Goal: Task Accomplishment & Management: Complete application form

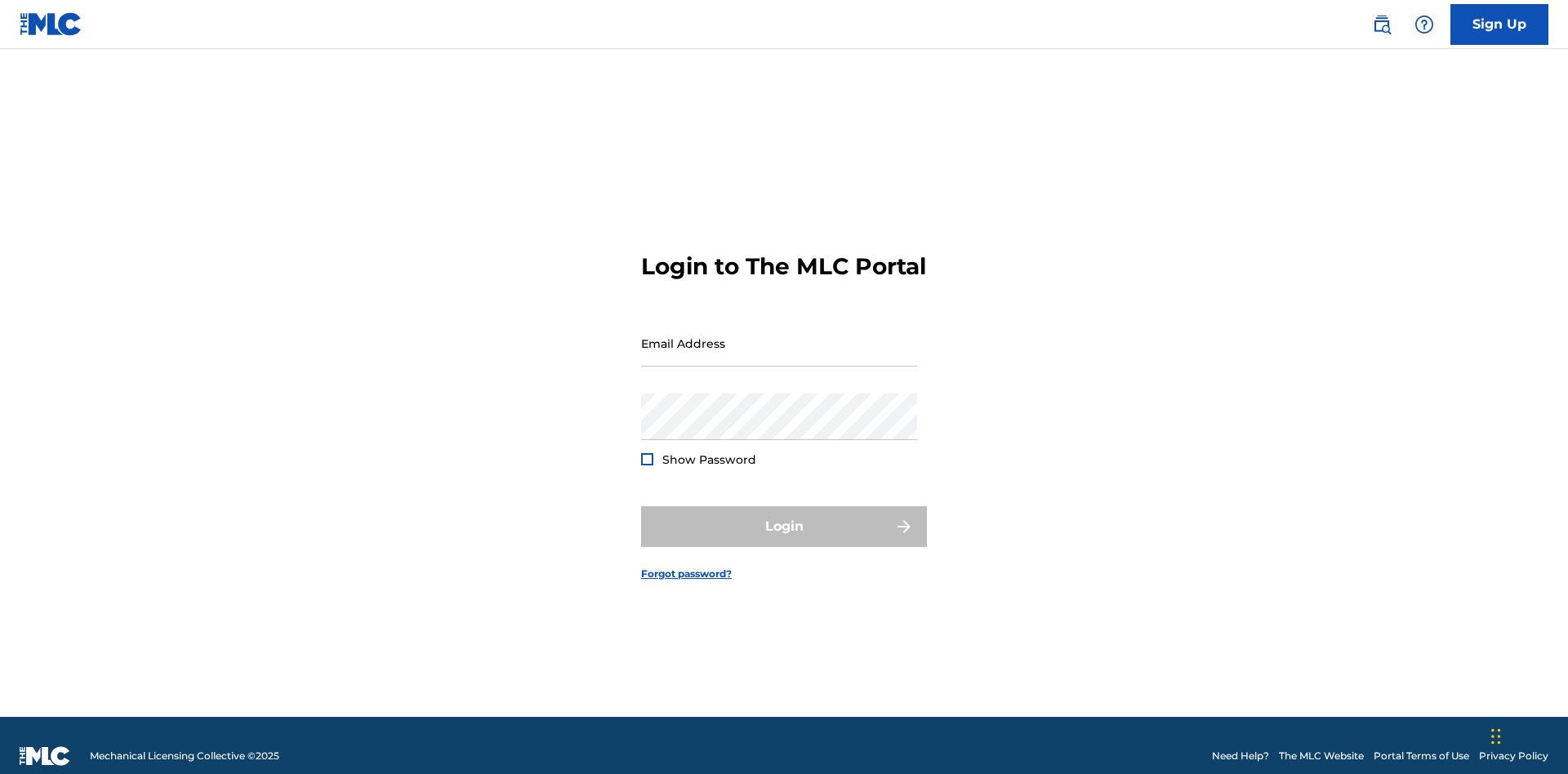
scroll to position [21, 0]
click at [1499, 24] on link "Sign Up" at bounding box center [1499, 24] width 98 height 41
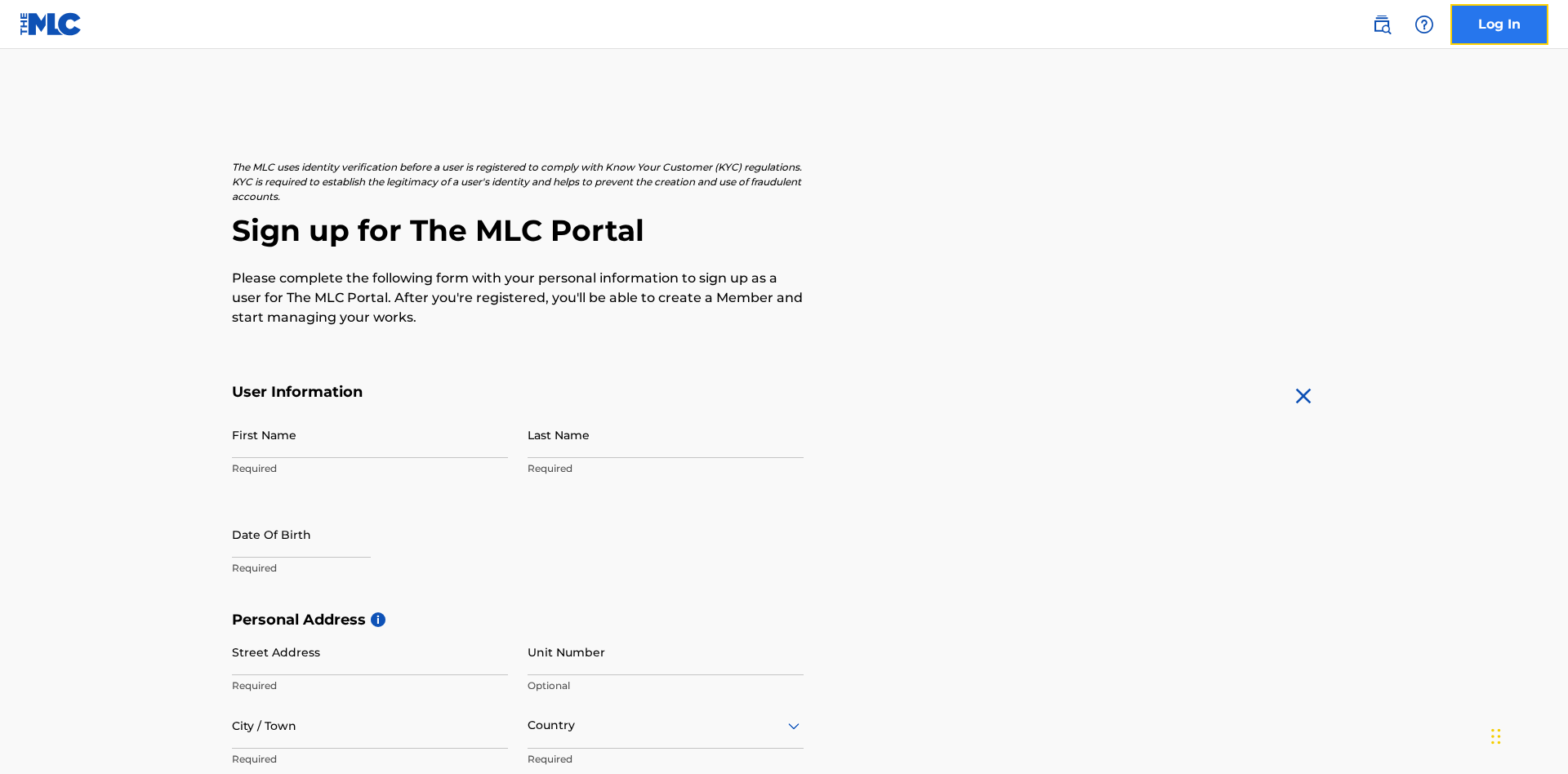
scroll to position [313, 0]
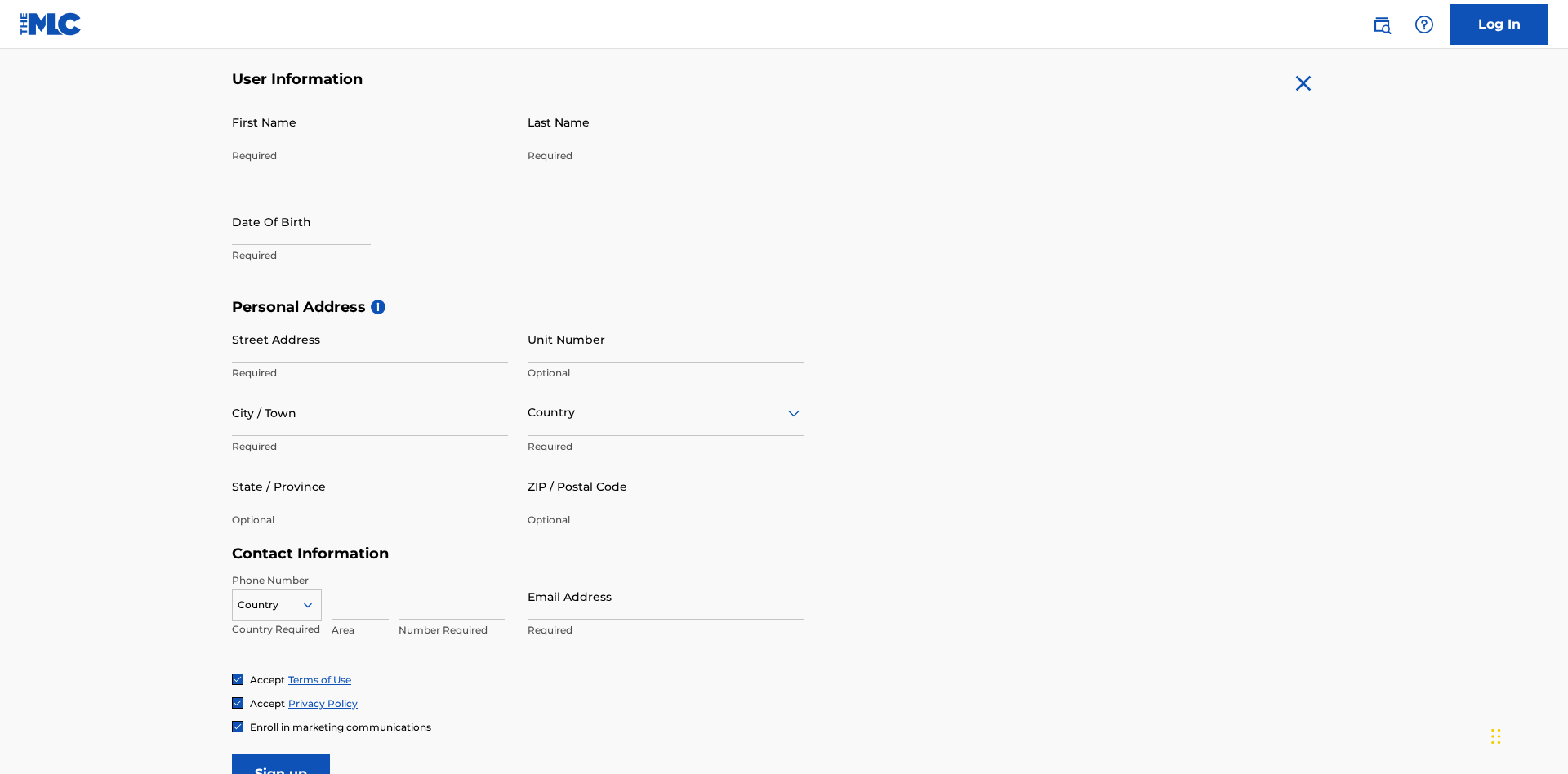
click at [370, 122] on input "First Name" at bounding box center [369, 122] width 276 height 46
type input "[PERSON_NAME]"
click at [666, 122] on input "Last Name" at bounding box center [665, 122] width 276 height 46
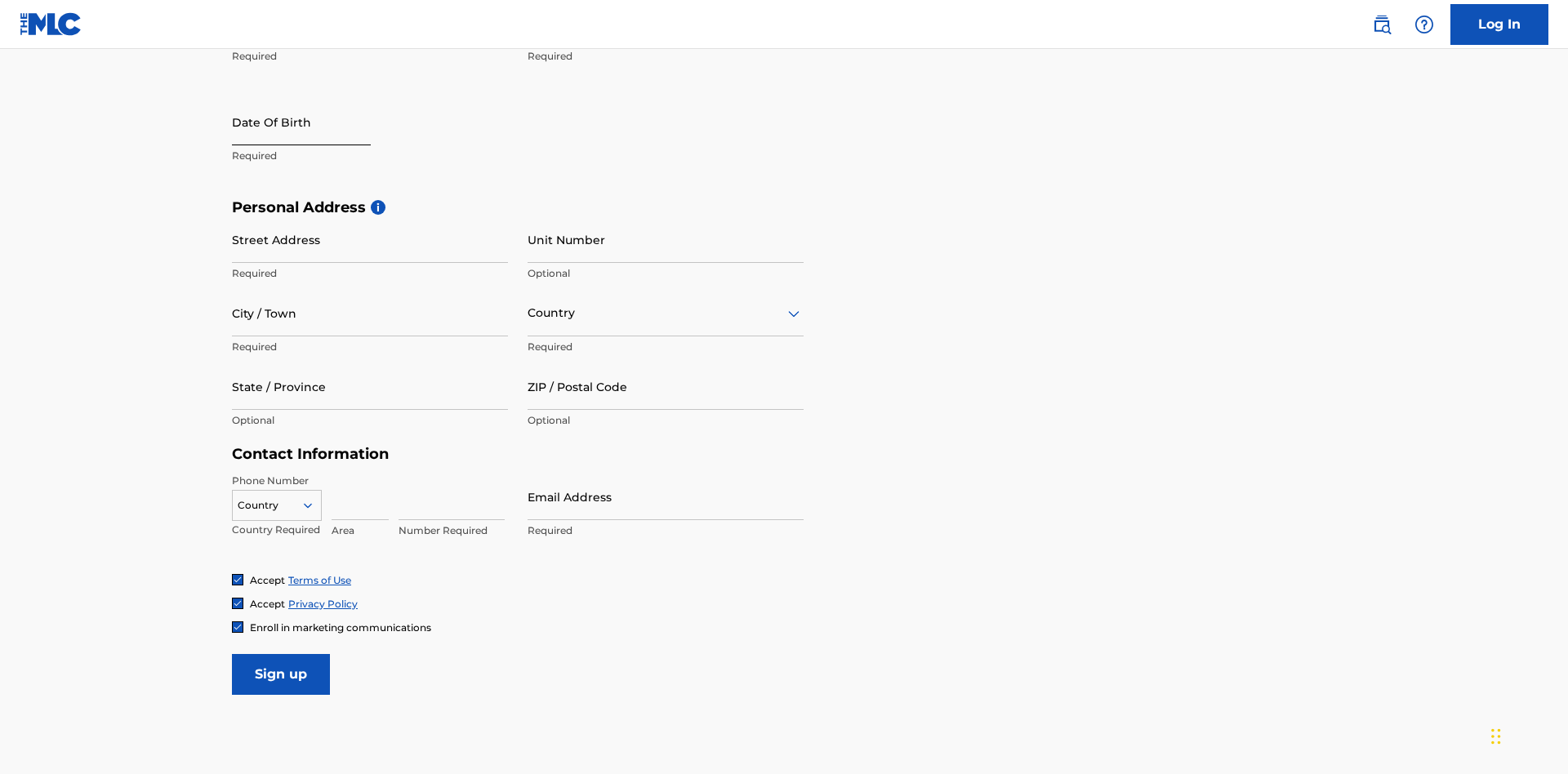
type input "Ribble"
click at [315, 124] on input "text" at bounding box center [301, 122] width 139 height 46
select select "8"
select select "2025"
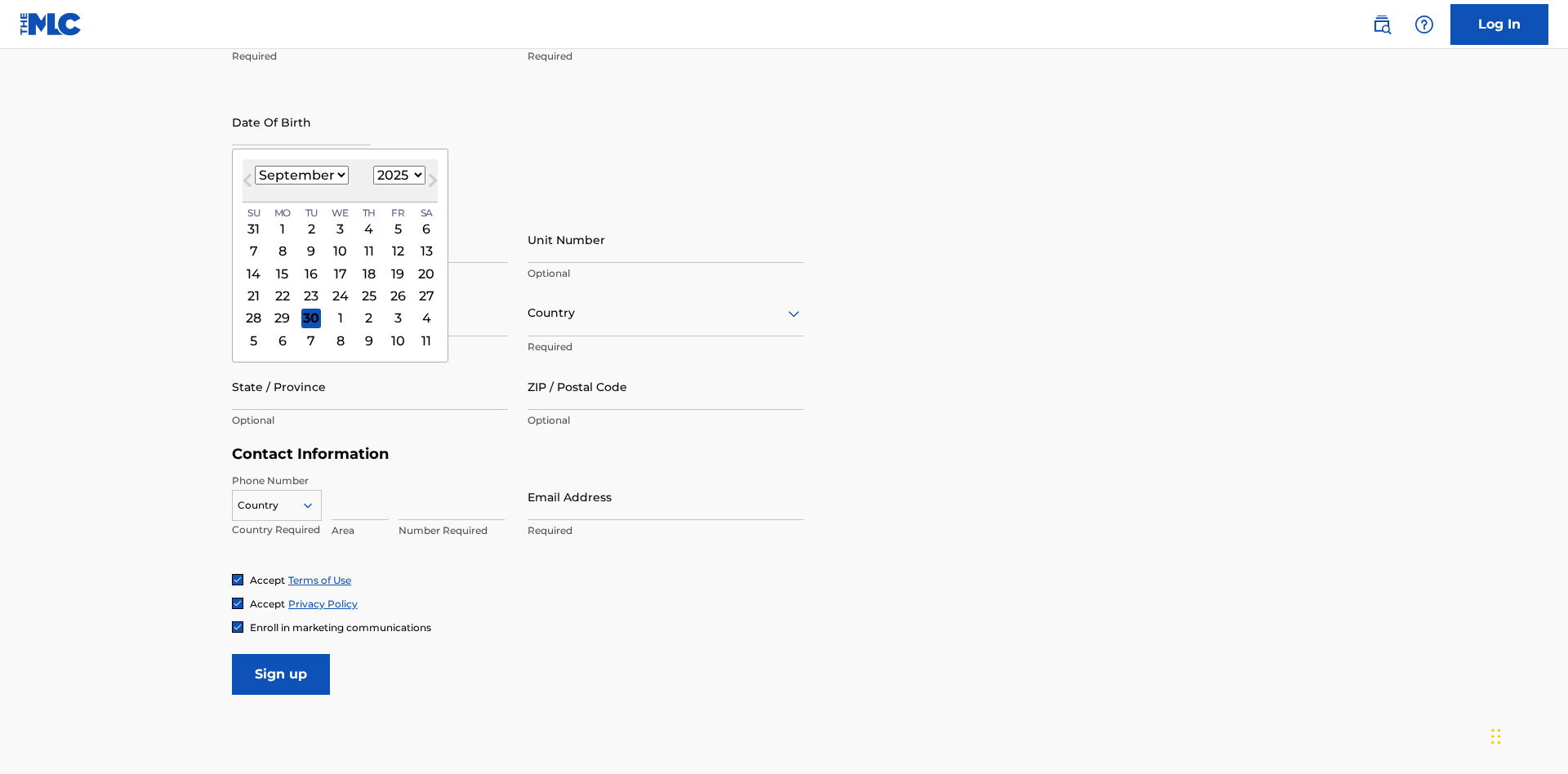
click at [301, 174] on select "January February March April May June July August September October November De…" at bounding box center [302, 175] width 94 height 18
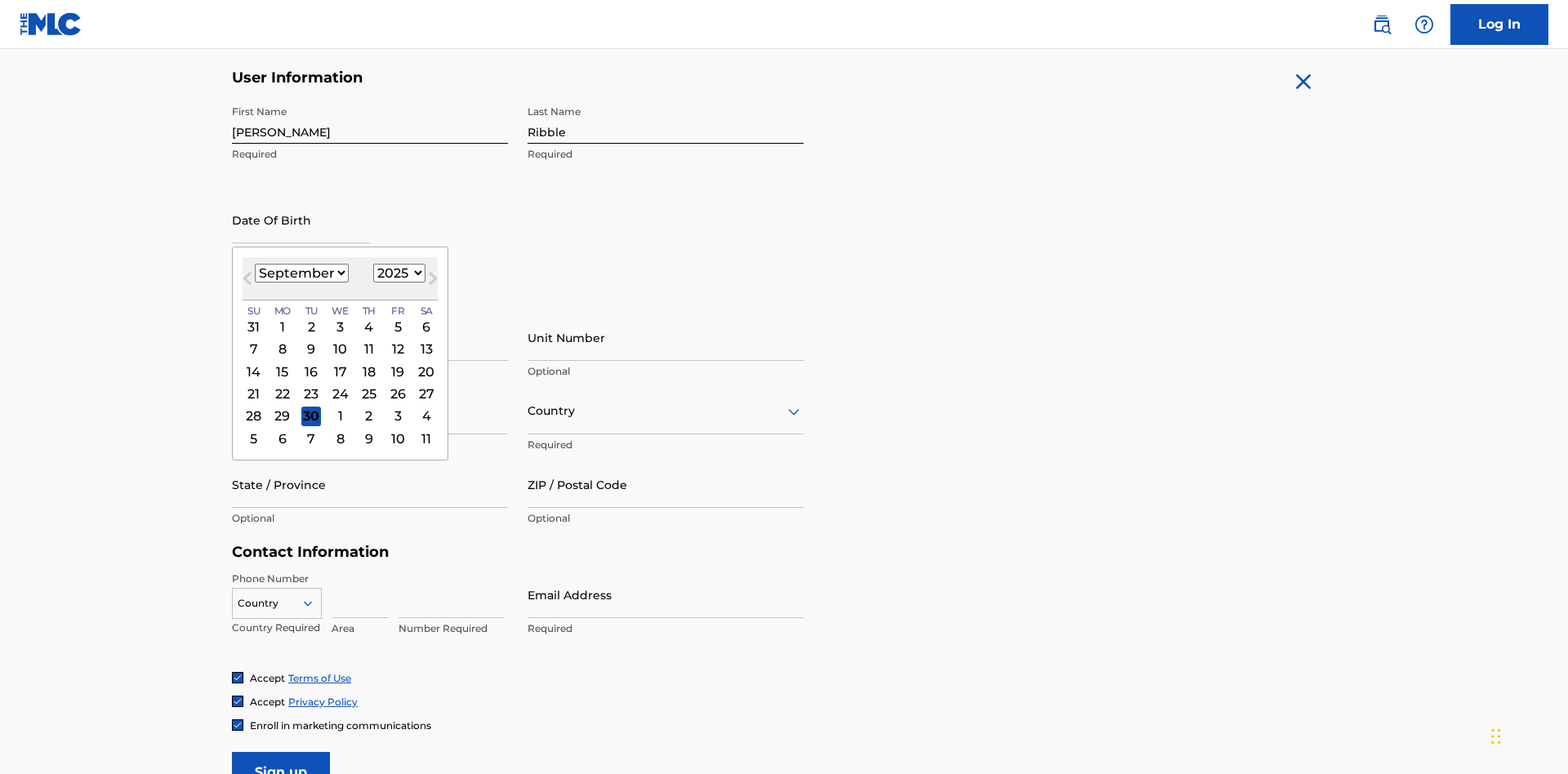
select select "0"
click at [397, 273] on select "1900 1901 1902 1903 1904 1905 1906 1907 1908 1909 1910 1911 1912 1913 1914 1915…" at bounding box center [399, 273] width 53 height 18
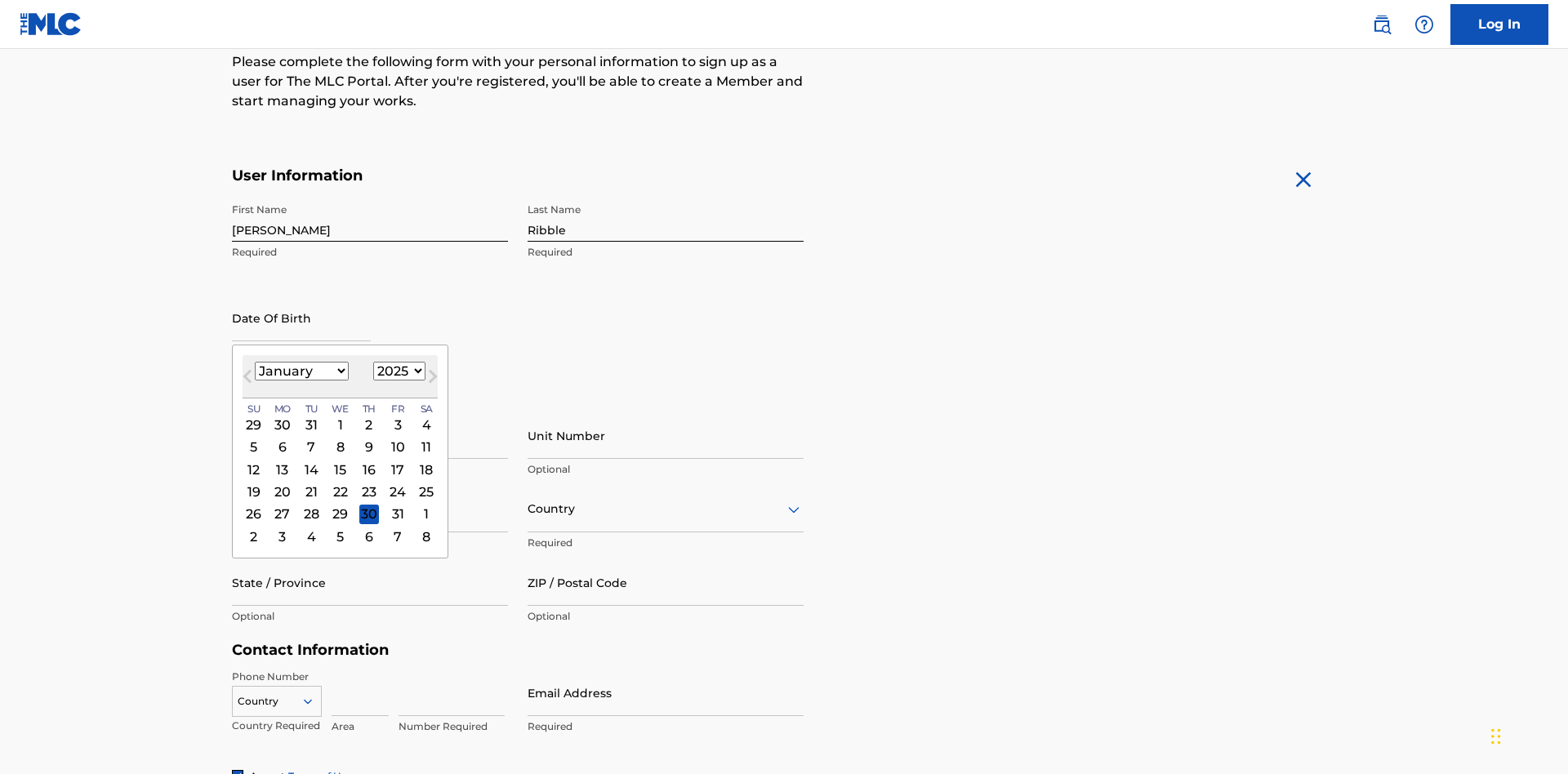
select select "1985"
click at [397, 371] on select "1900 1901 1902 1903 1904 1905 1906 1907 1908 1909 1910 1911 1912 1913 1914 1915…" at bounding box center [399, 371] width 53 height 18
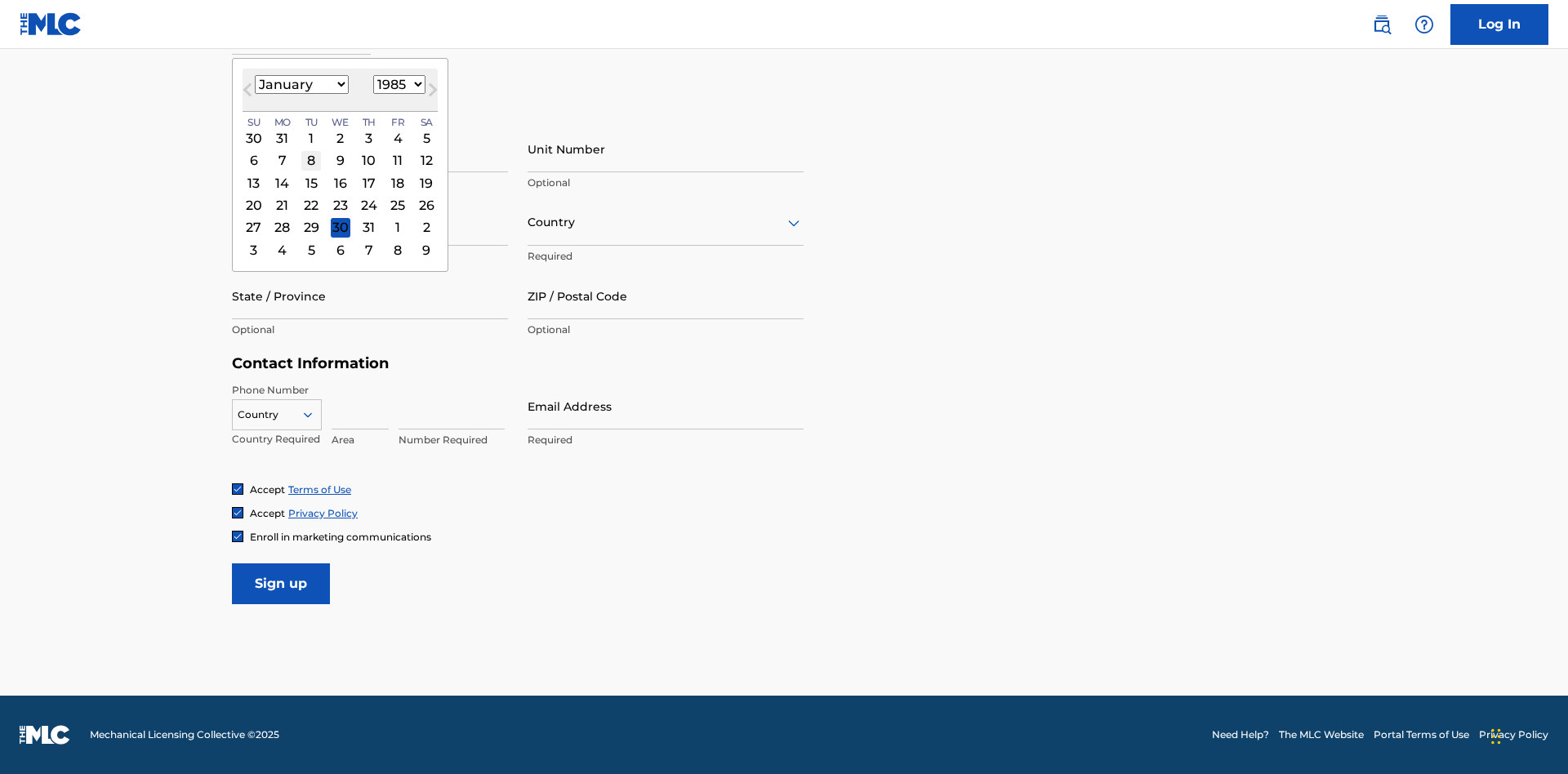
click at [310, 161] on div "8" at bounding box center [311, 161] width 19 height 19
type input "January 8 1985"
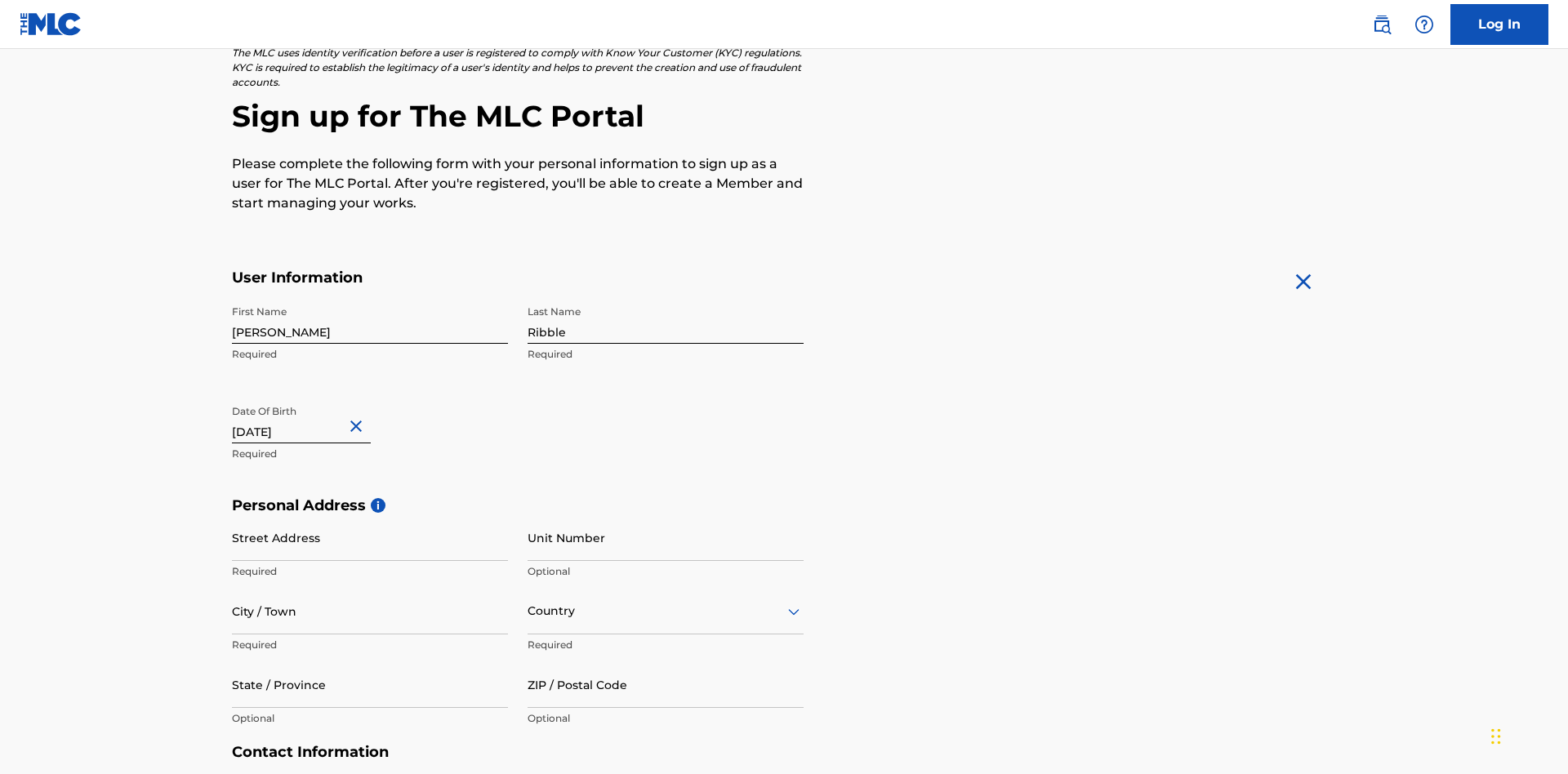
scroll to position [503, 0]
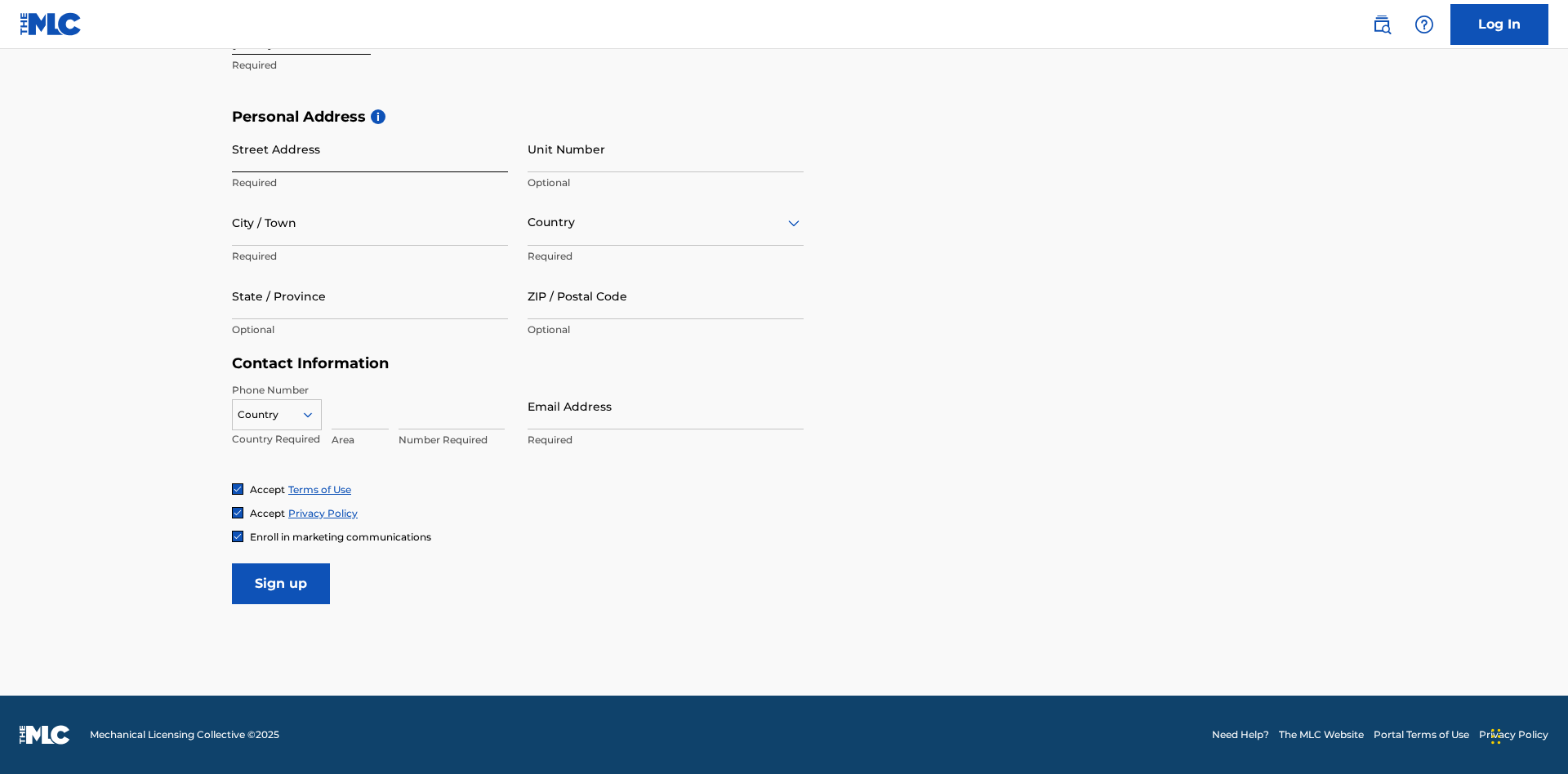
click at [370, 149] on input "Street Address" at bounding box center [369, 149] width 276 height 46
type input "9909 Elks Run Rd"
click at [370, 222] on input "City / Town" at bounding box center [369, 222] width 276 height 46
type input "Roseville"
click at [529, 222] on input "text" at bounding box center [529, 222] width 4 height 18
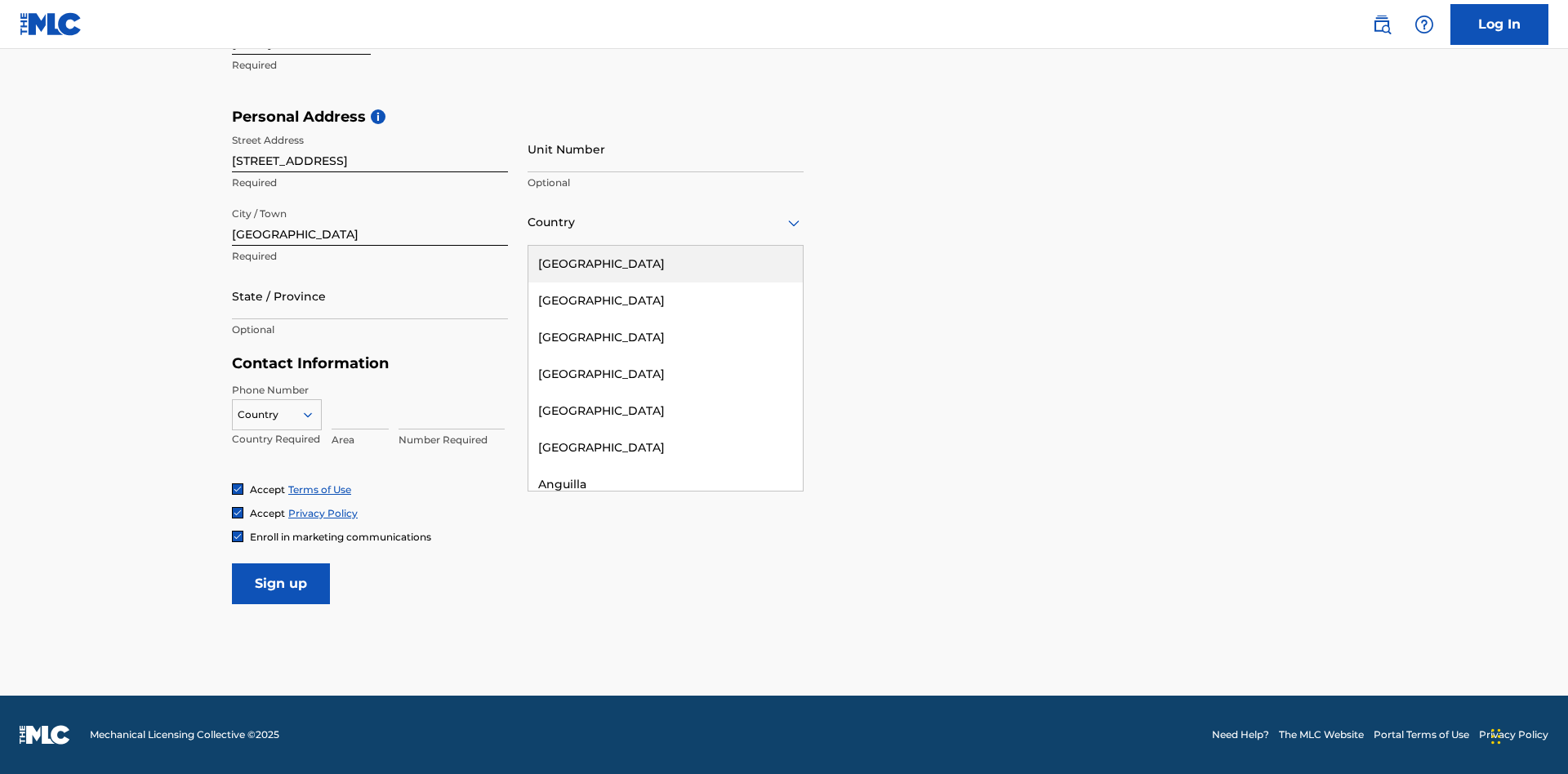
click at [666, 264] on div "United States" at bounding box center [665, 264] width 274 height 37
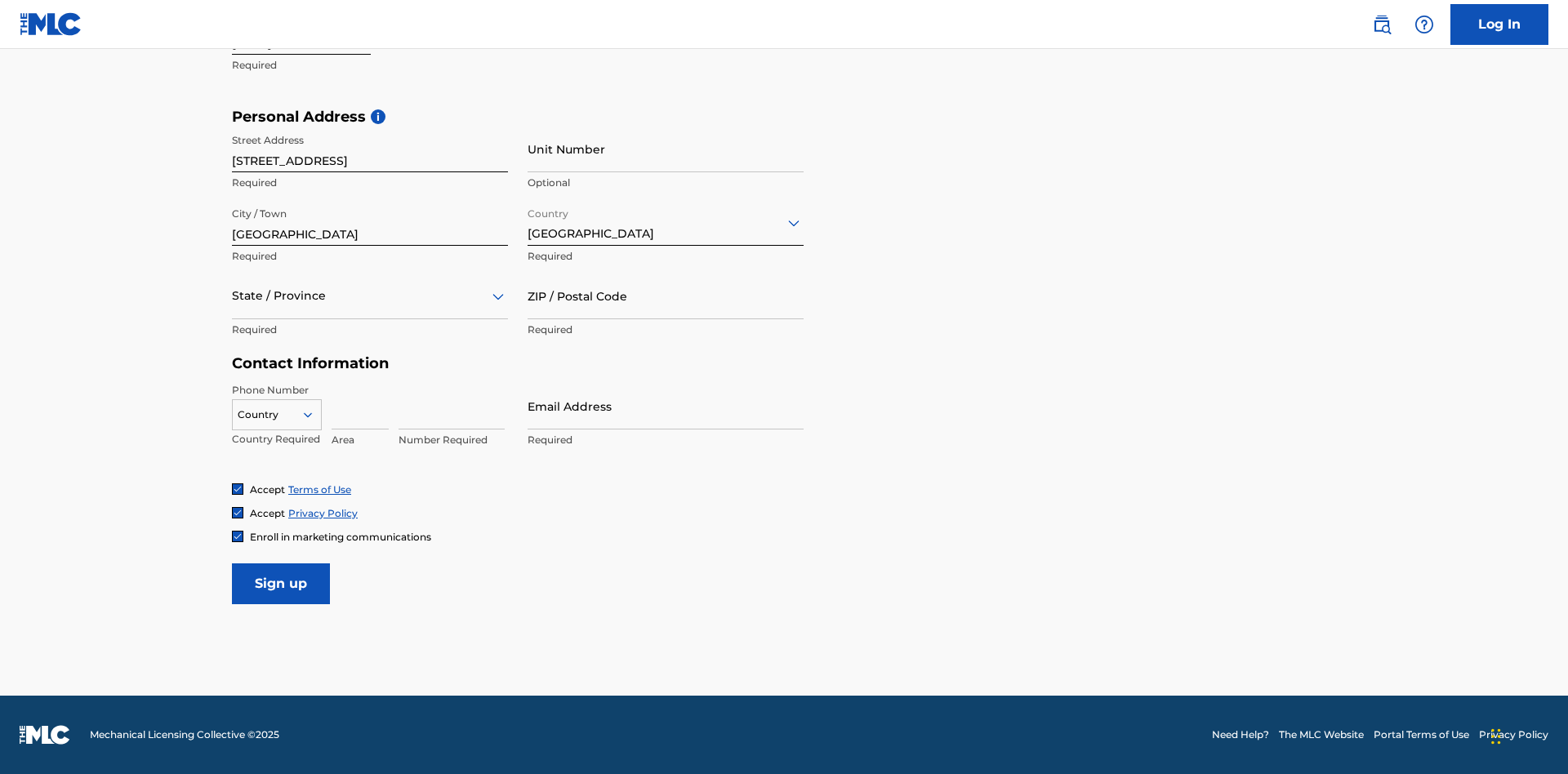
click at [370, 295] on div at bounding box center [369, 296] width 276 height 20
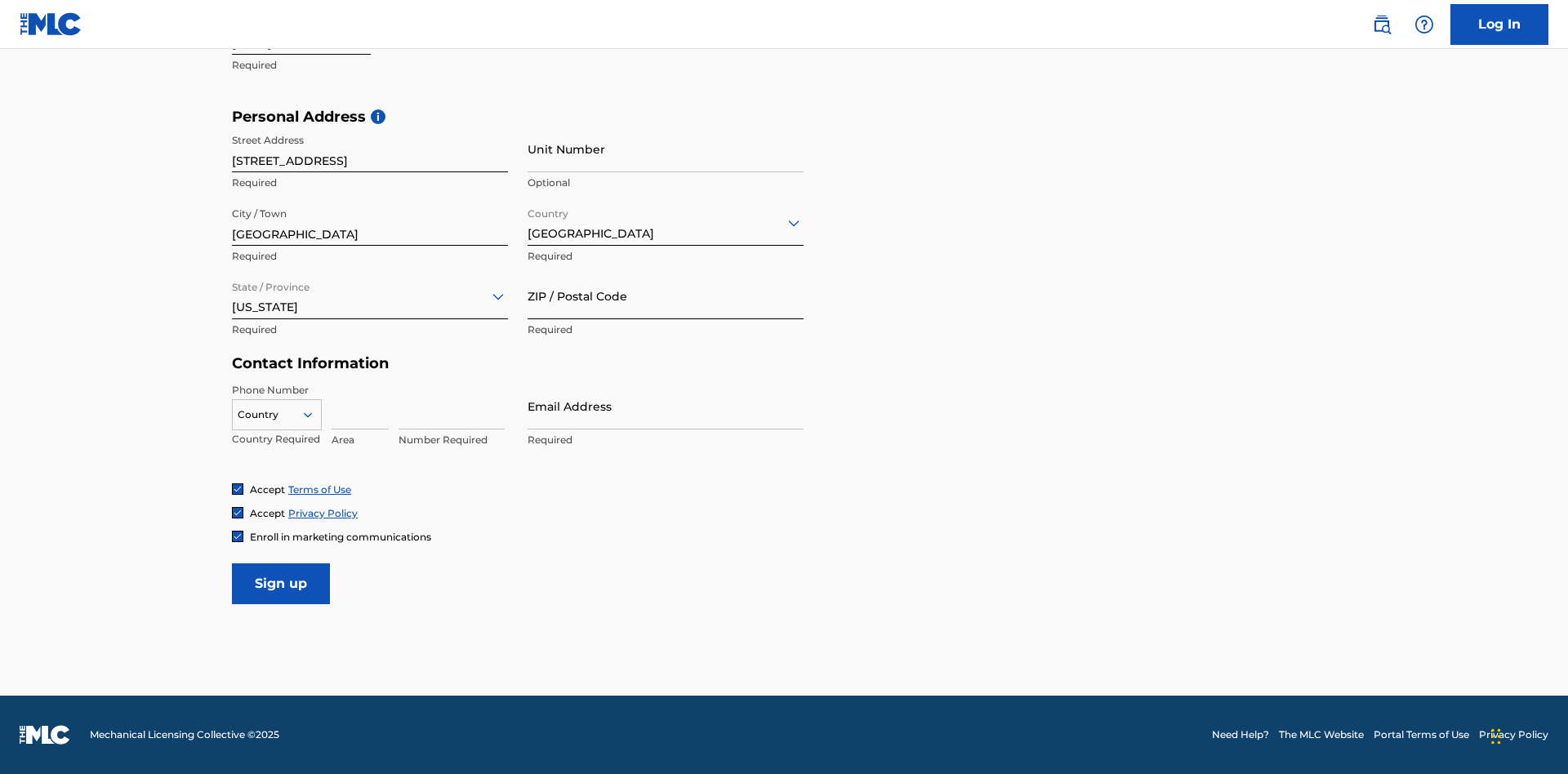
click at [666, 295] on input "ZIP / Postal Code" at bounding box center [665, 296] width 276 height 46
type input "43777"
click at [315, 414] on icon at bounding box center [308, 415] width 15 height 15
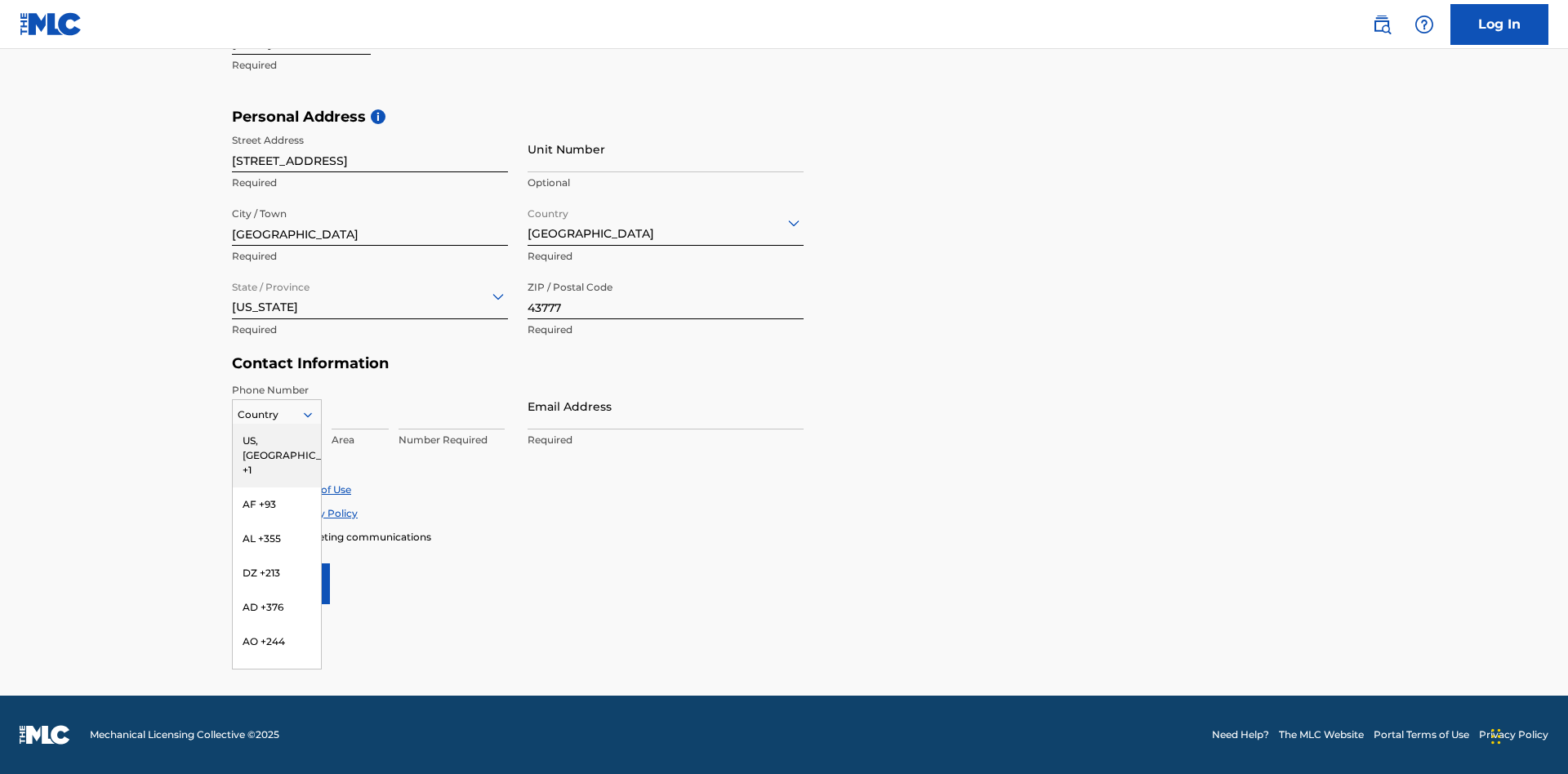
click at [277, 440] on div "US, CA +1" at bounding box center [277, 455] width 89 height 64
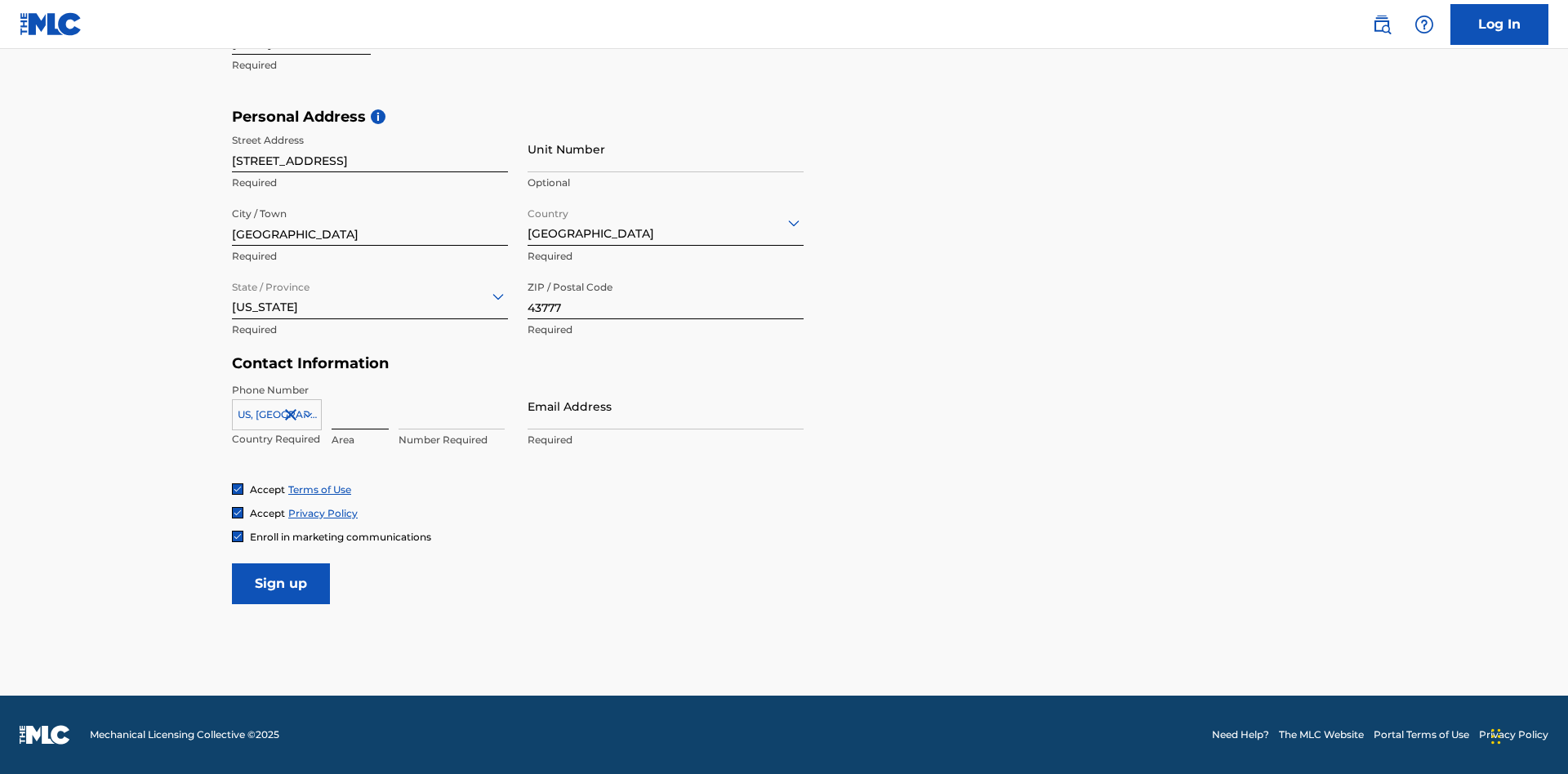
click at [360, 406] on input at bounding box center [360, 406] width 57 height 46
type input "740"
click at [452, 406] on input at bounding box center [451, 406] width 106 height 46
type input "8086351"
click at [666, 406] on input "Email Address" at bounding box center [665, 406] width 276 height 46
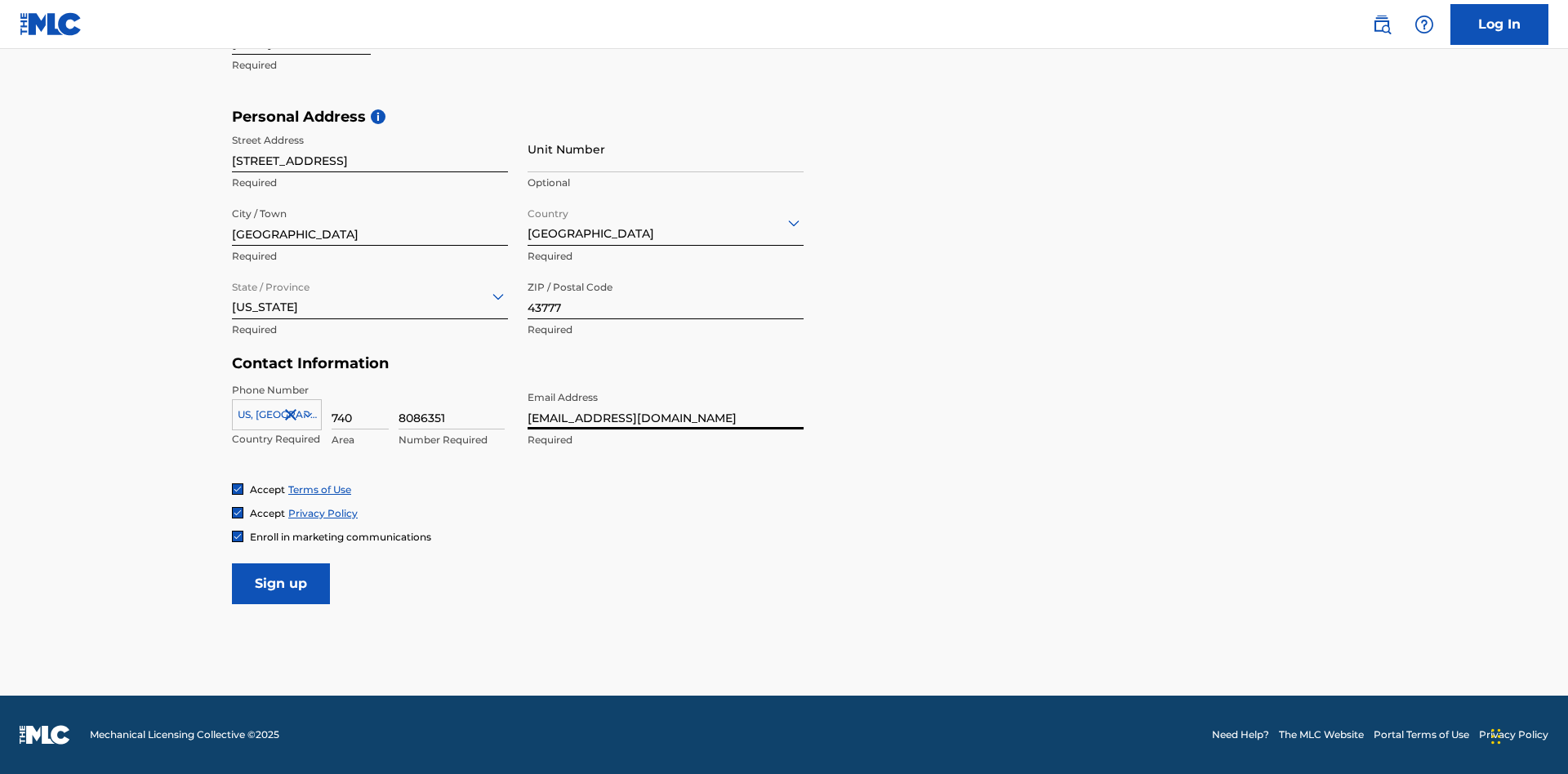
scroll to position [0, 42]
type input "[EMAIL_ADDRESS][DOMAIN_NAME]"
click at [281, 583] on input "Sign up" at bounding box center [280, 584] width 98 height 41
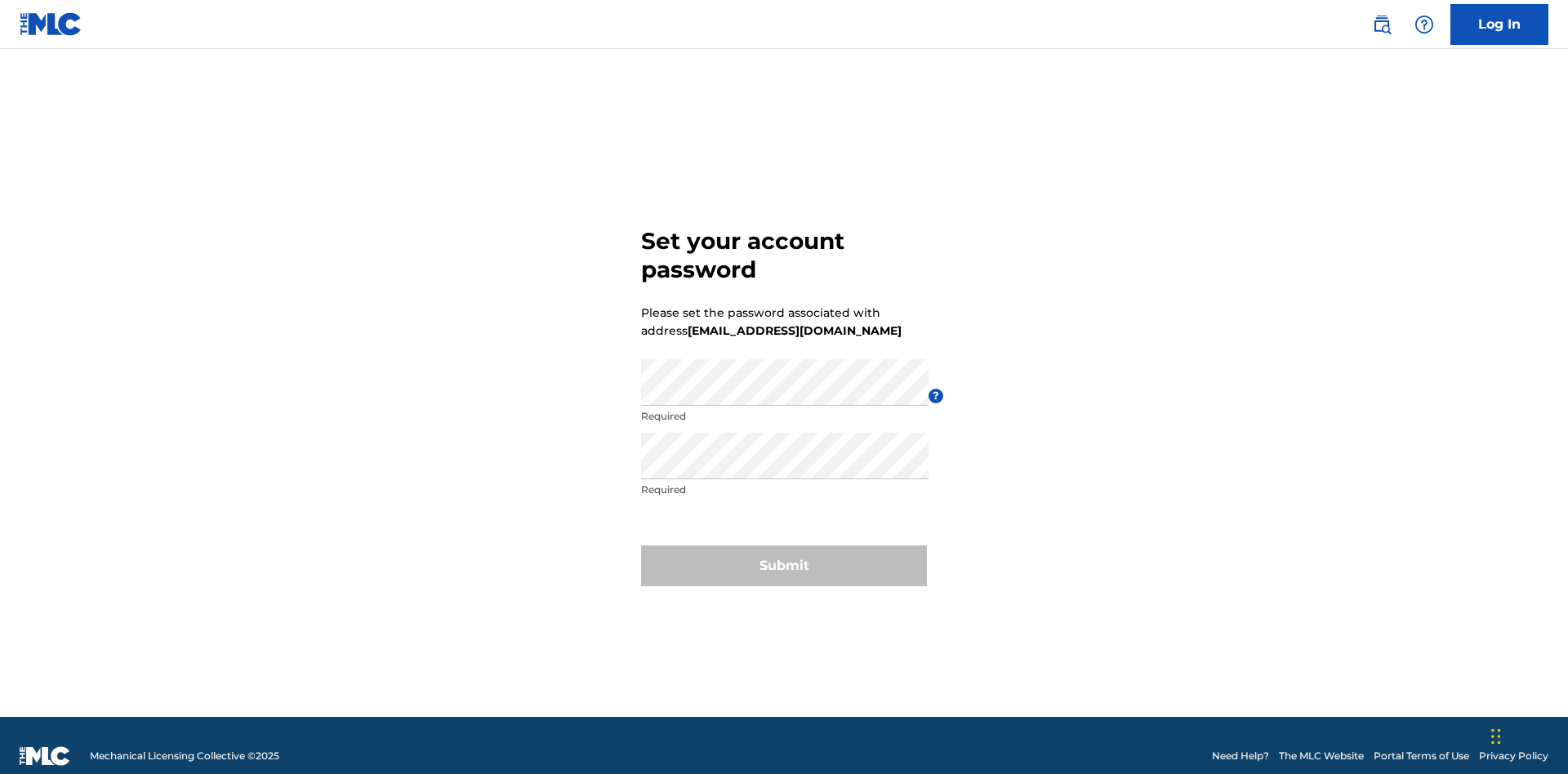
scroll to position [21, 0]
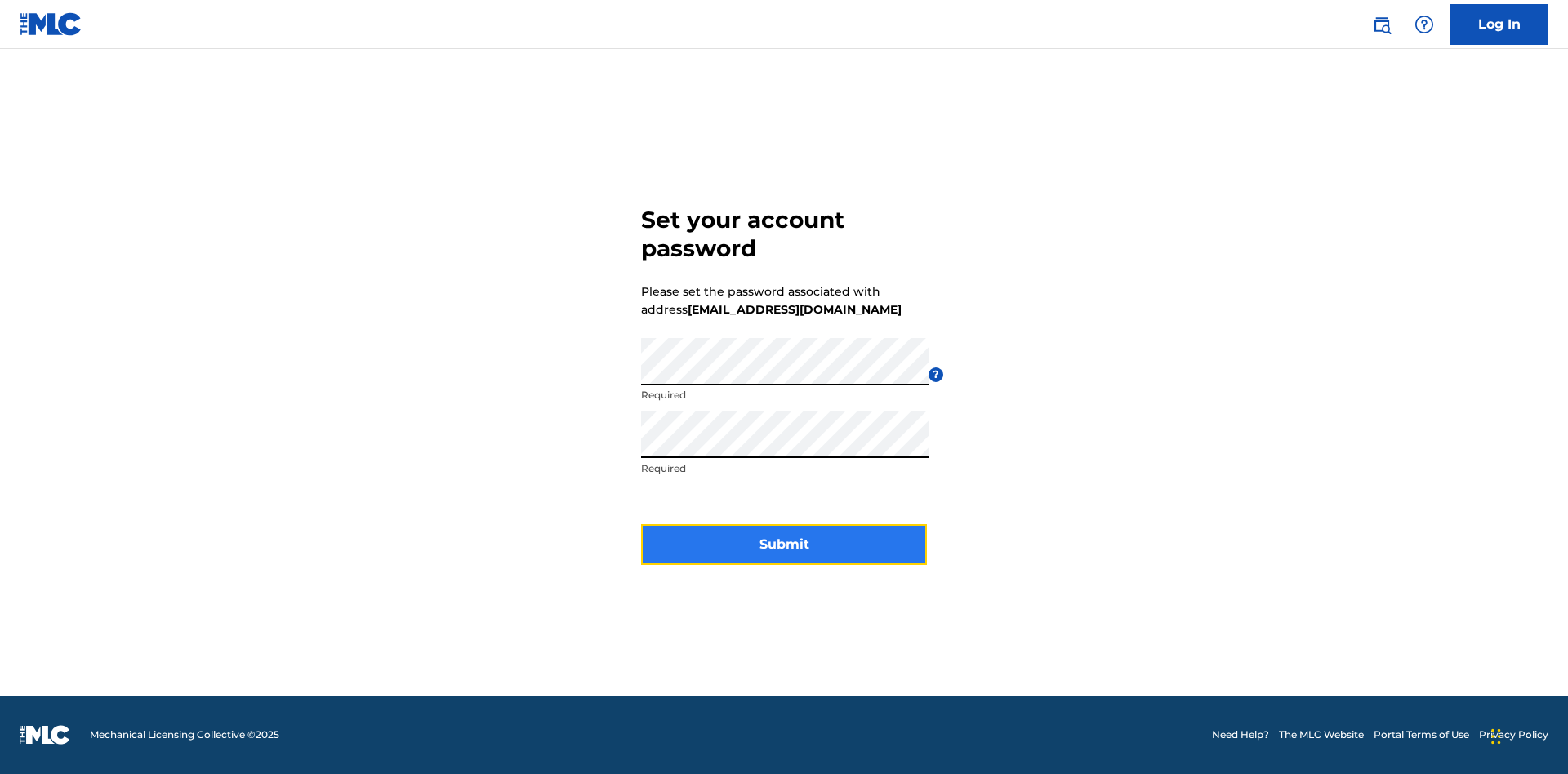
click at [784, 554] on button "Submit" at bounding box center [784, 544] width 286 height 41
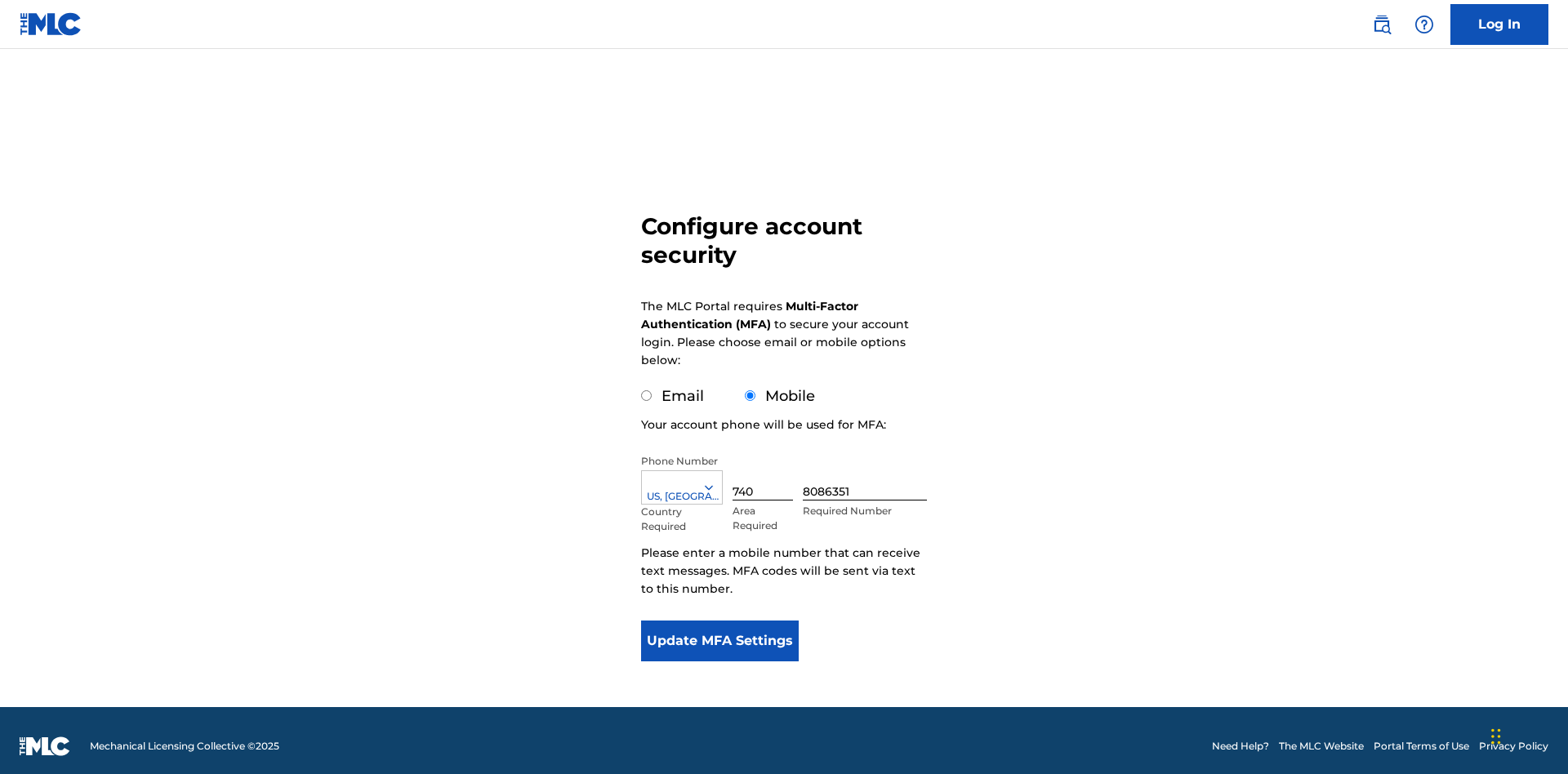
scroll to position [17, 0]
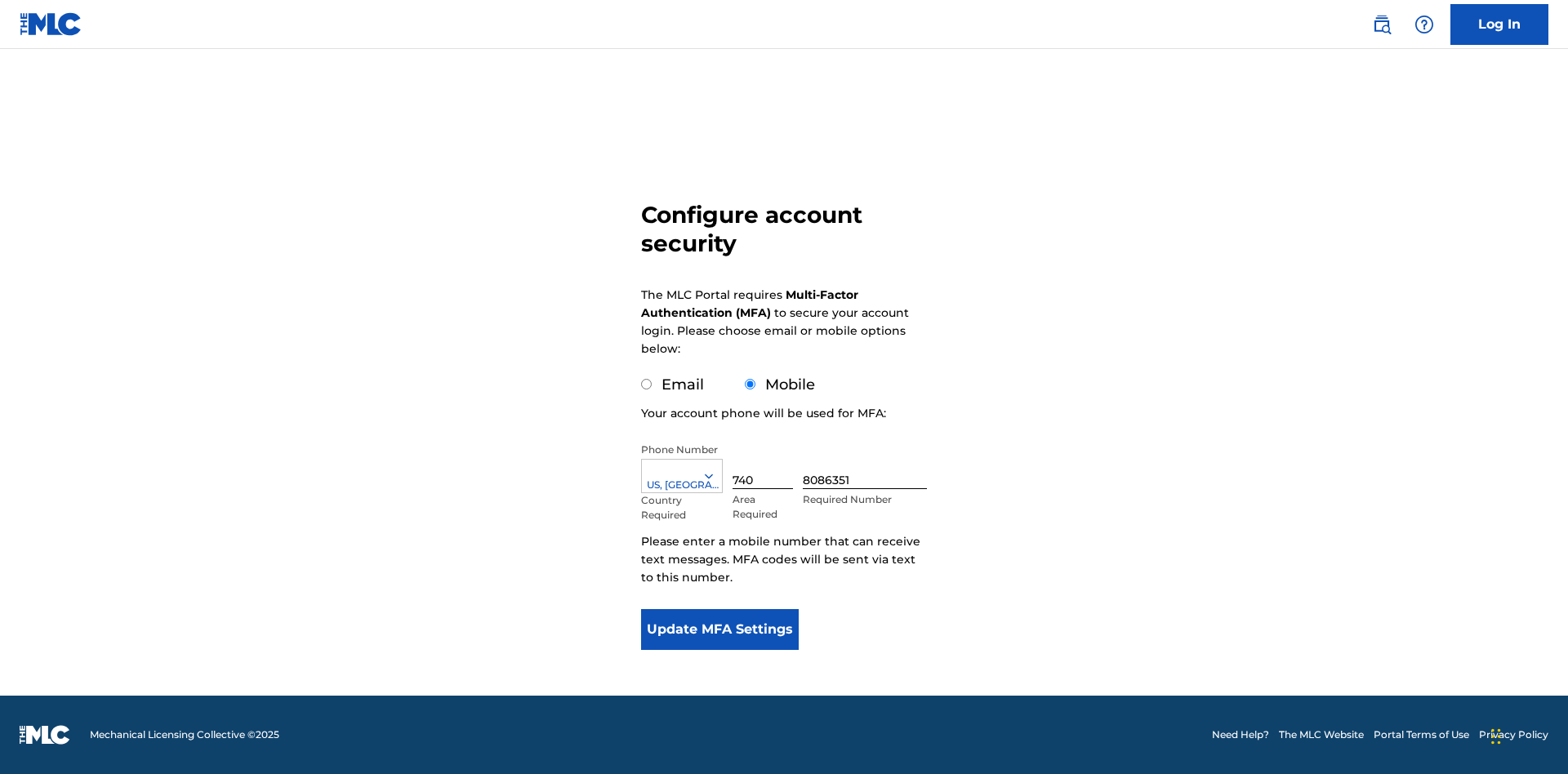
click at [751, 385] on input "Mobile" at bounding box center [750, 385] width 11 height 11
click at [716, 476] on icon at bounding box center [708, 476] width 15 height 15
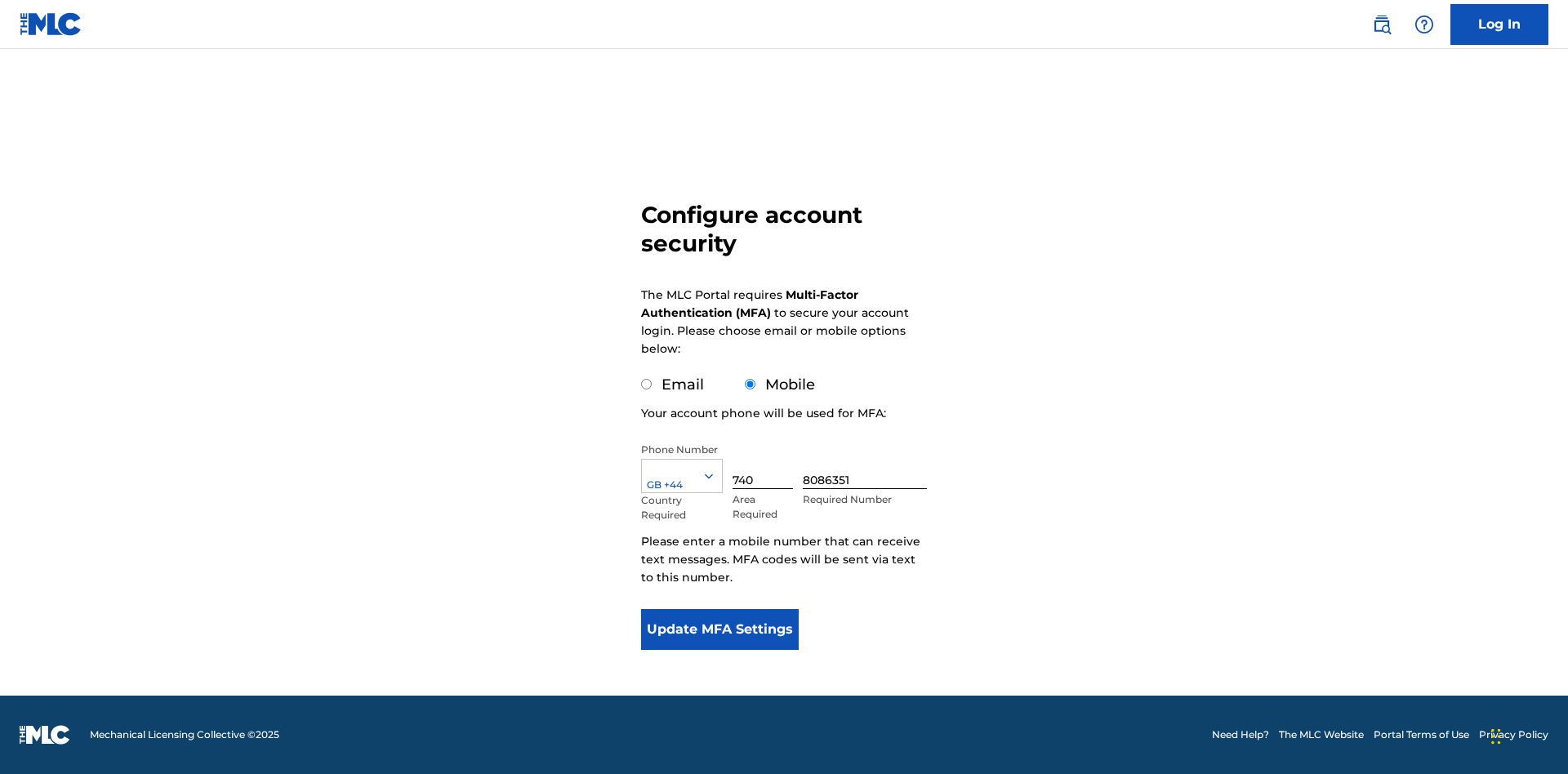
click at [766, 466] on input "740" at bounding box center [763, 466] width 61 height 46
type input "749"
click at [868, 466] on input "8086351" at bounding box center [864, 466] width 125 height 46
type input "2881350"
click at [719, 630] on button "Update MFA Settings" at bounding box center [719, 629] width 158 height 41
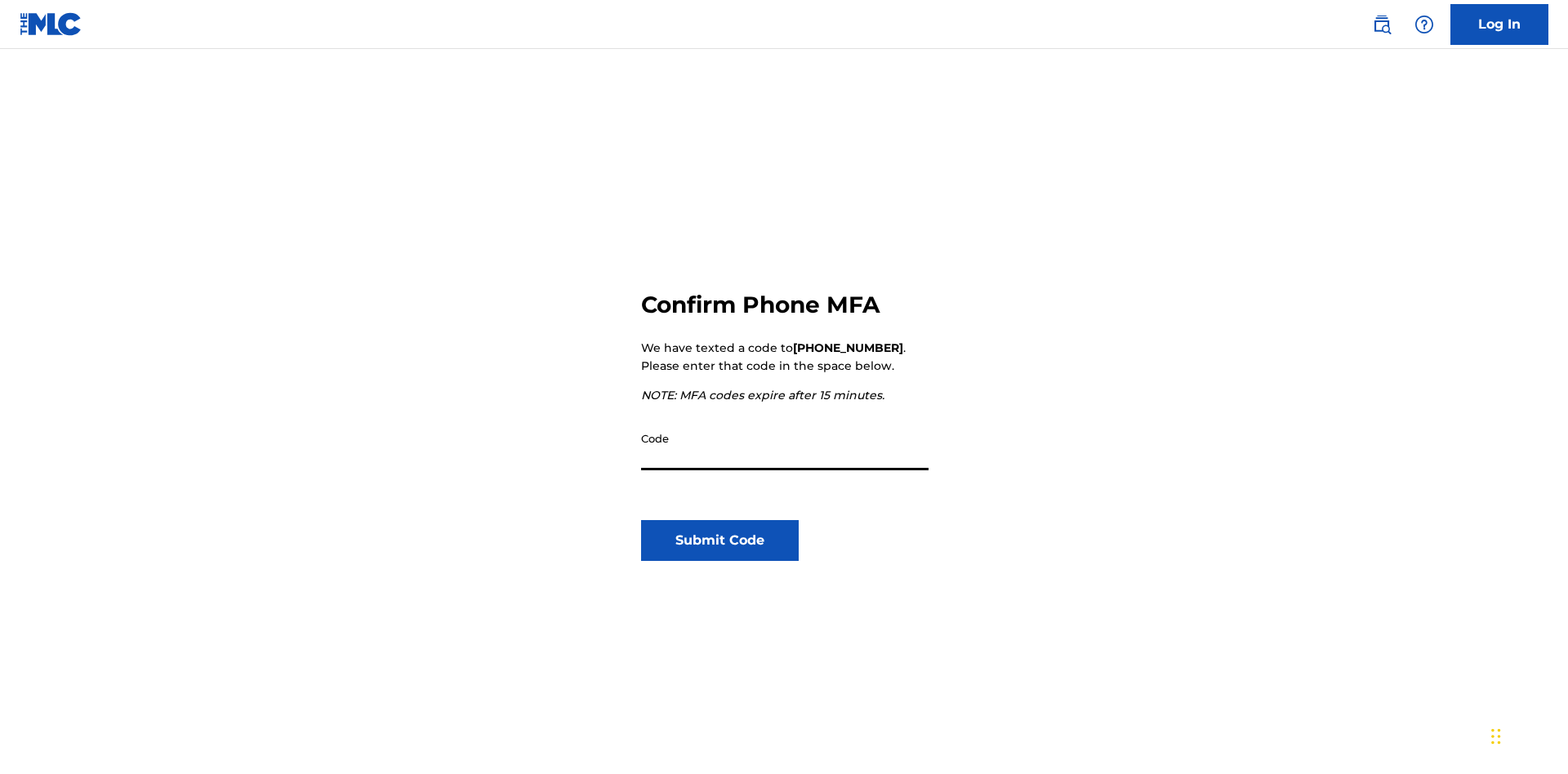
scroll to position [170, 0]
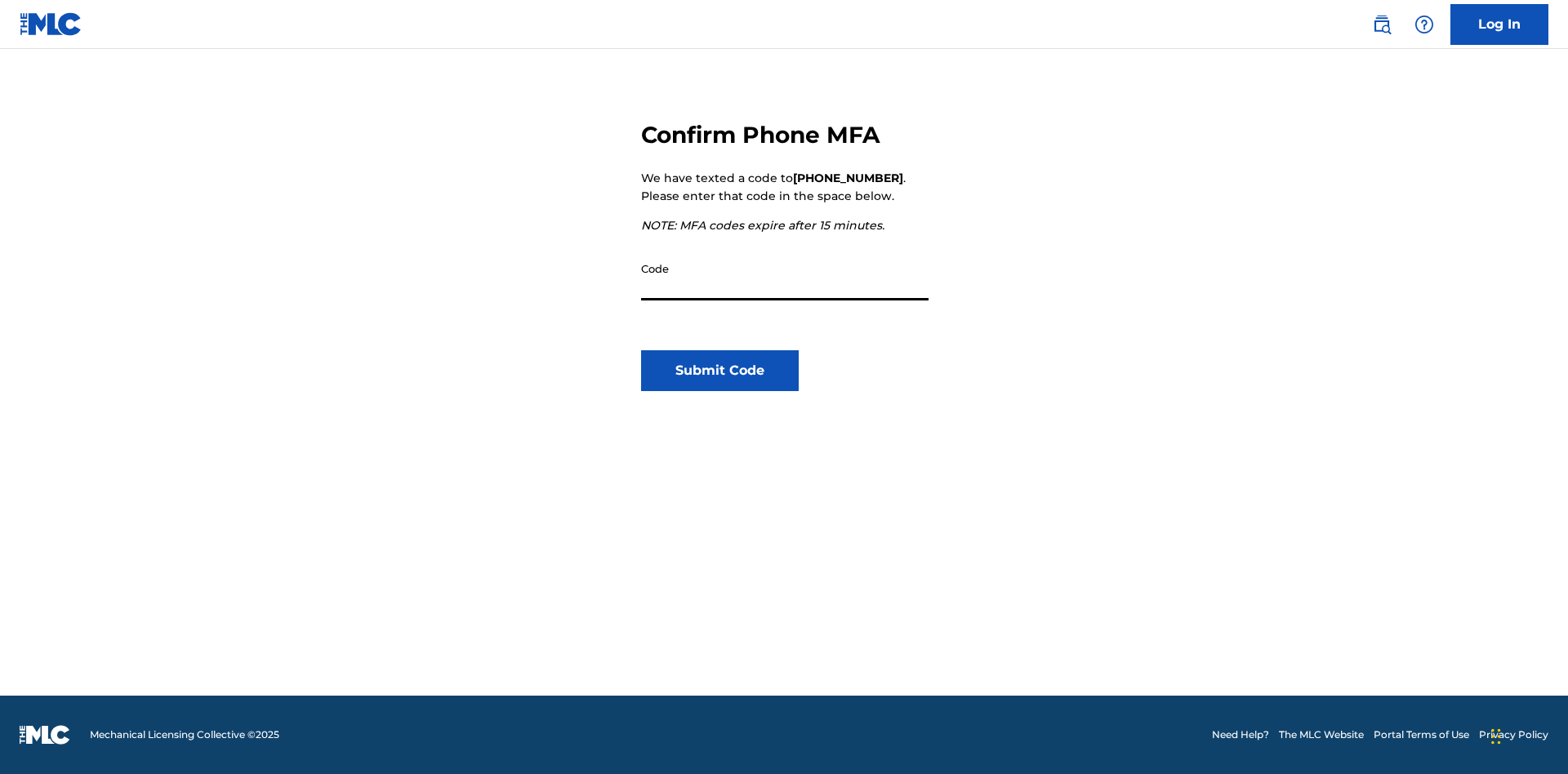
click at [785, 277] on input "Code" at bounding box center [785, 277] width 288 height 46
type input "976104"
click at [719, 371] on button "Submit Code" at bounding box center [719, 371] width 158 height 41
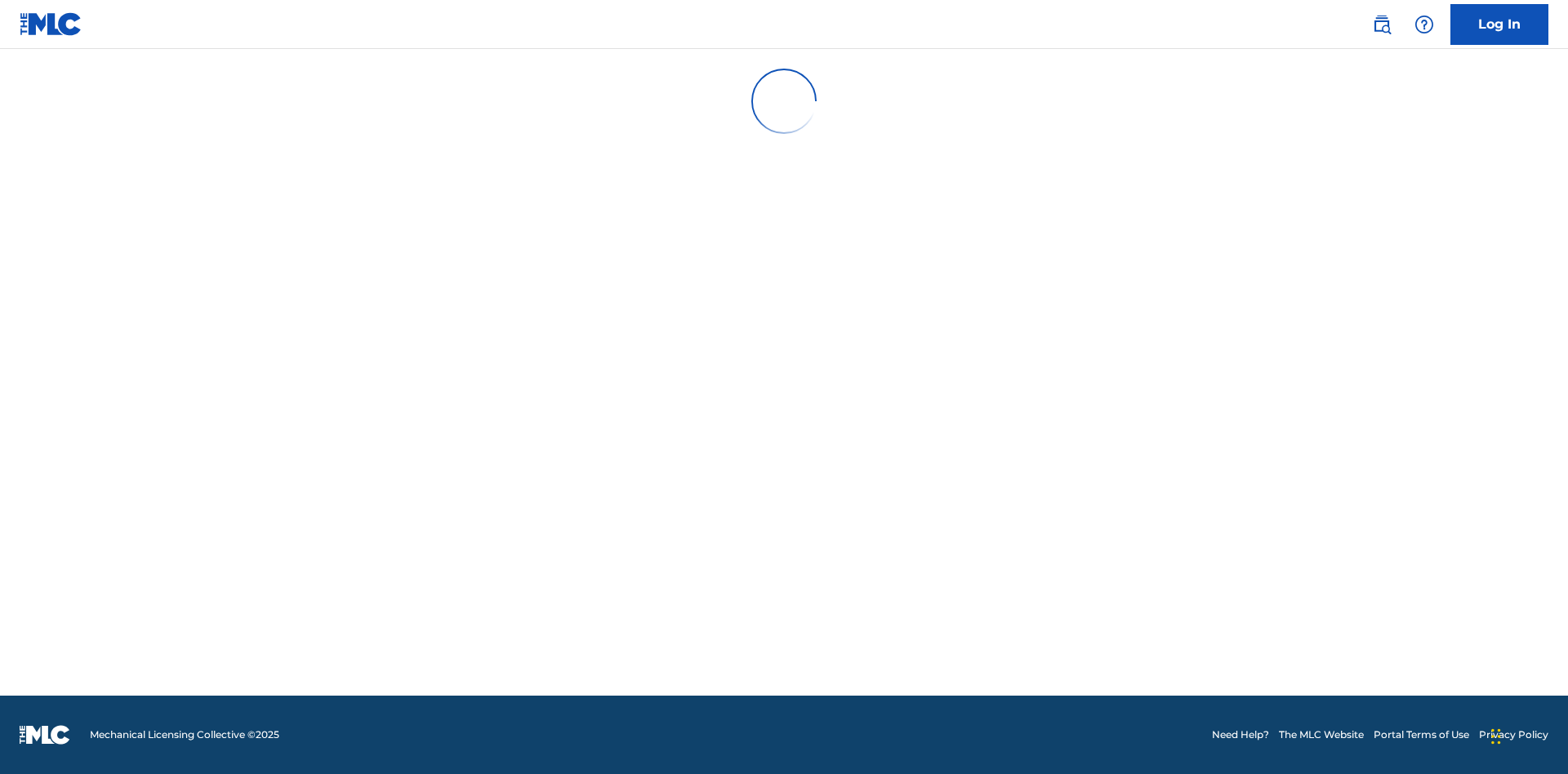
scroll to position [0, 0]
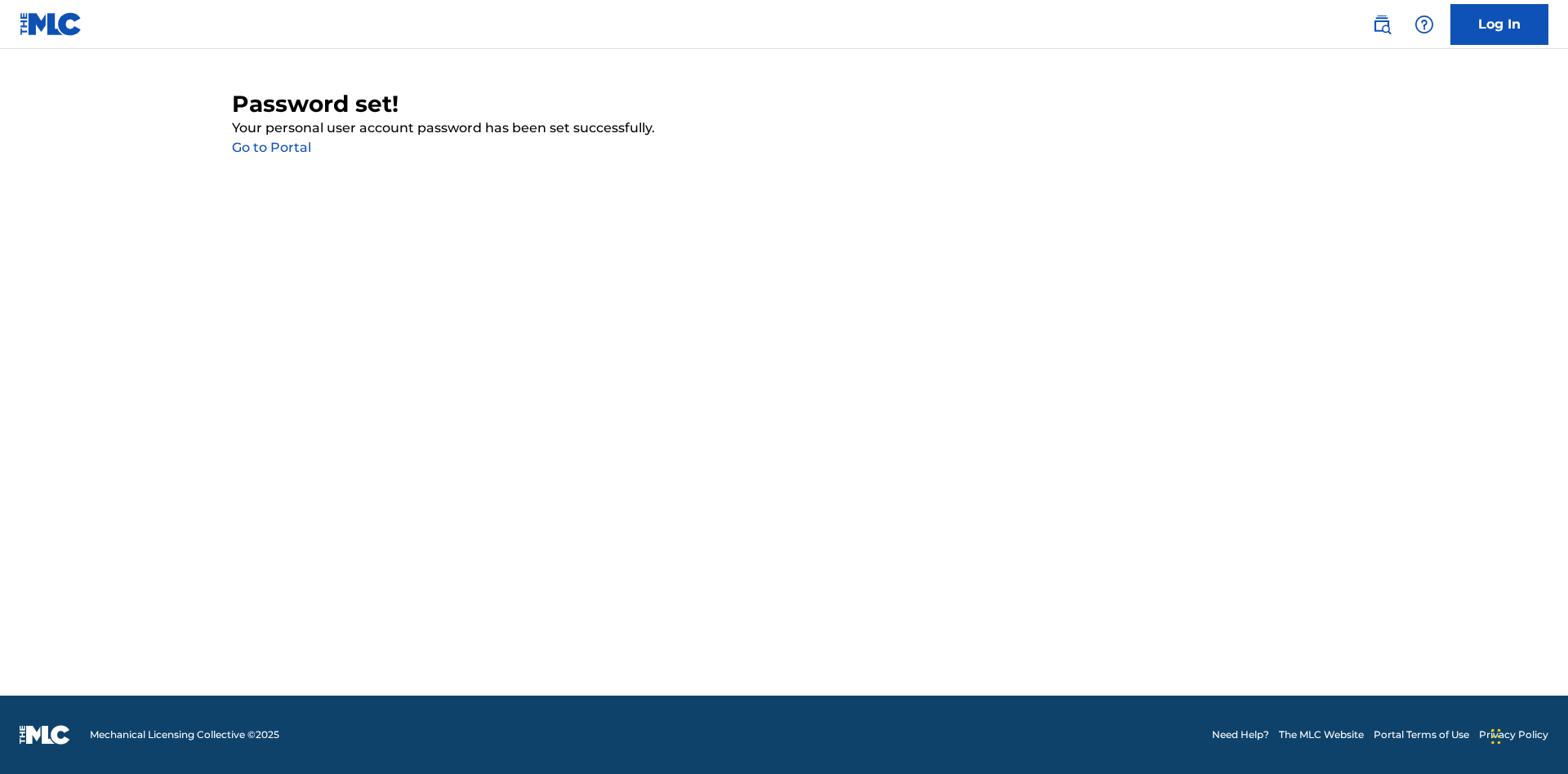
click at [271, 148] on link "Go to Portal" at bounding box center [271, 147] width 79 height 16
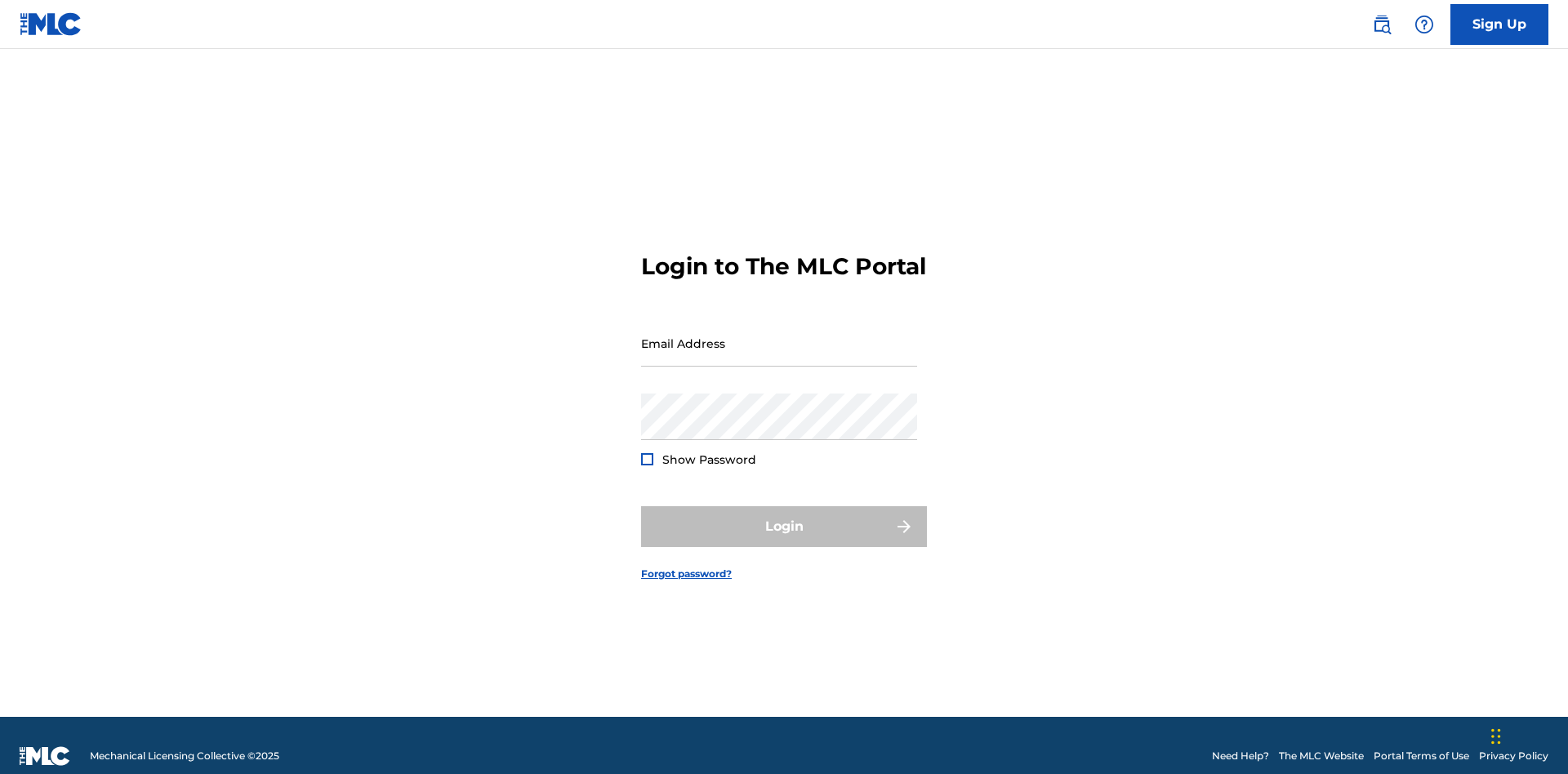
scroll to position [21, 0]
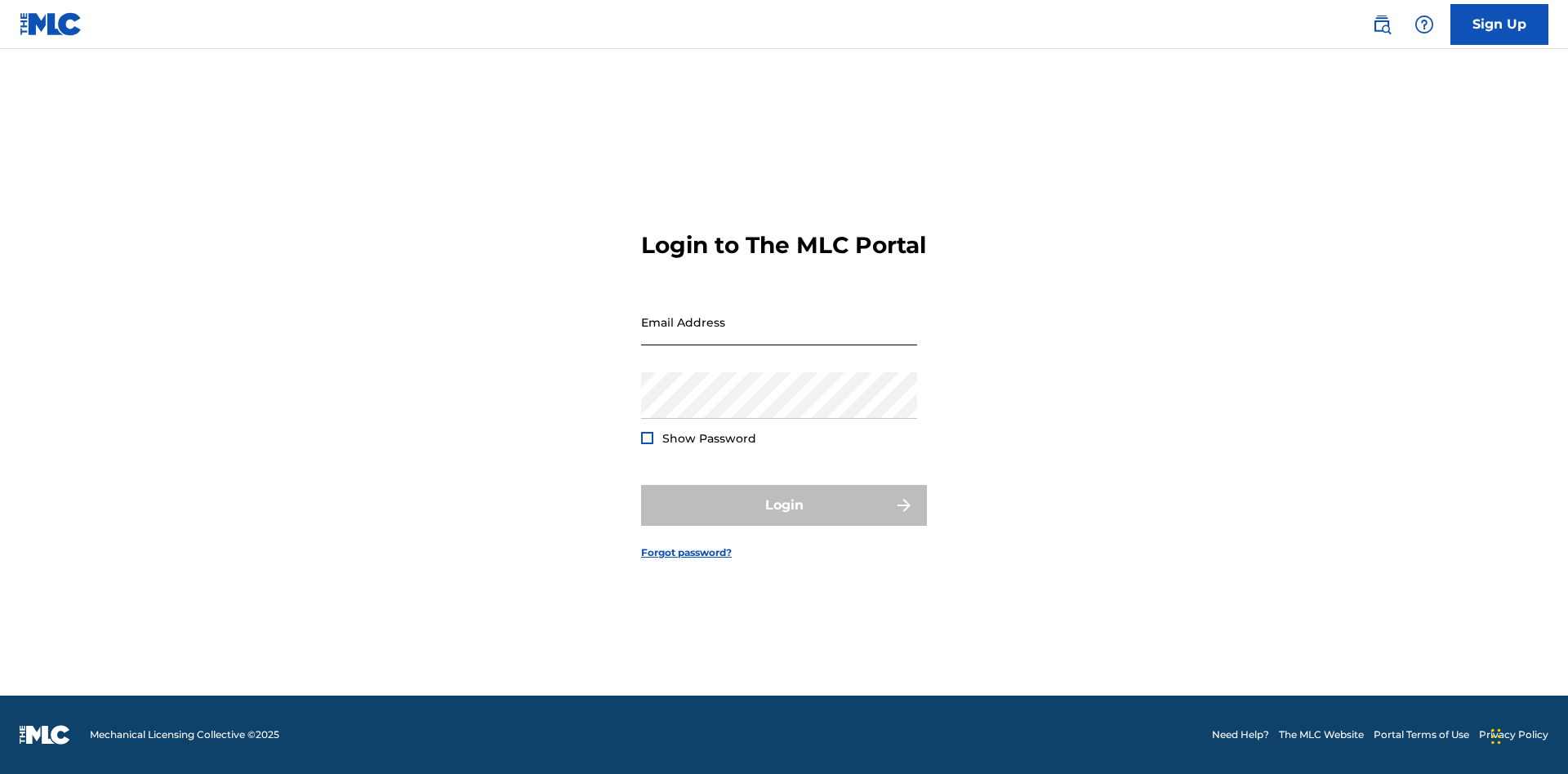
click at [779, 336] on input "Email Address" at bounding box center [778, 322] width 276 height 46
type input "[EMAIL_ADDRESS][DOMAIN_NAME]"
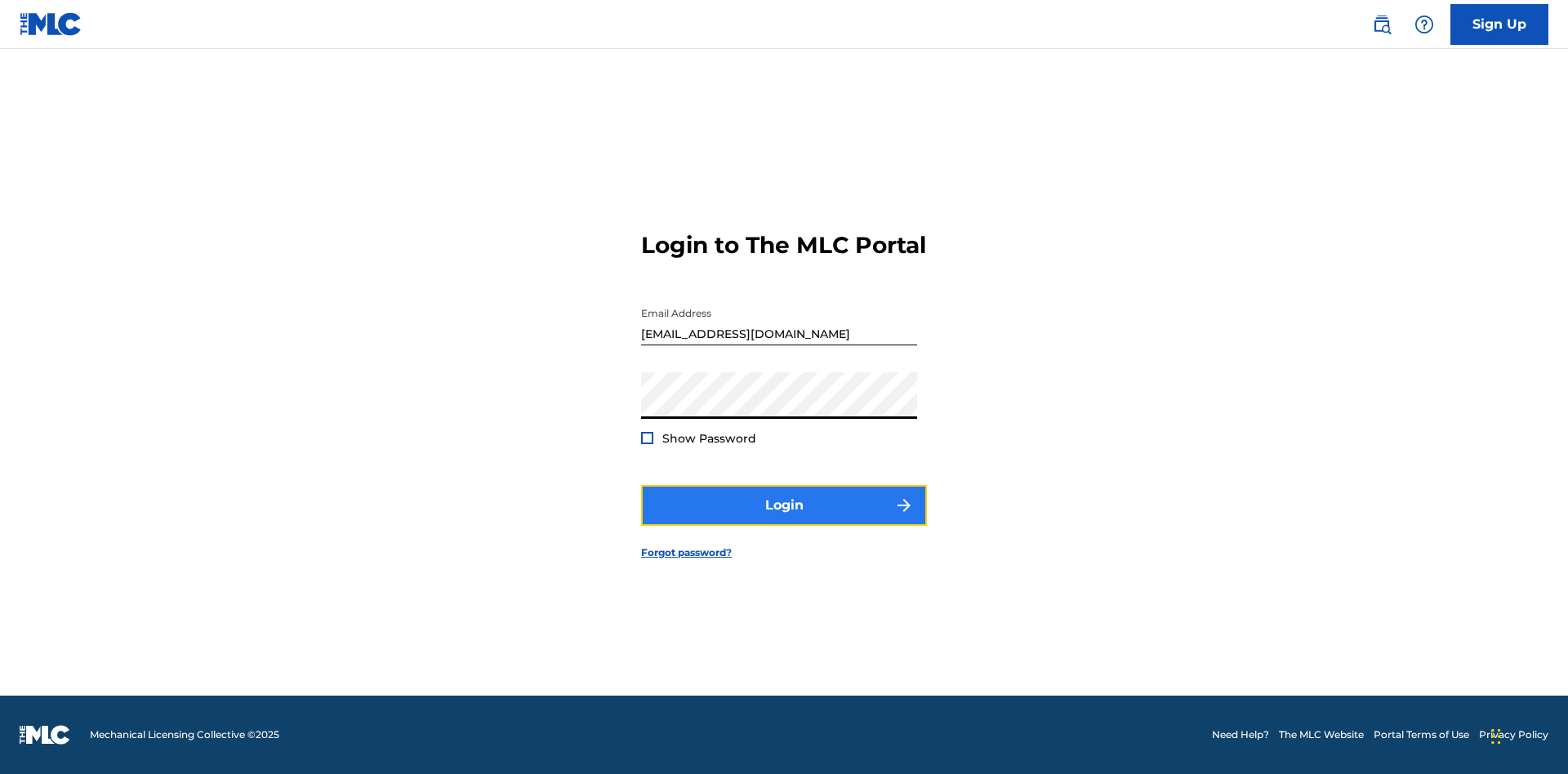
click at [784, 519] on button "Login" at bounding box center [784, 506] width 286 height 41
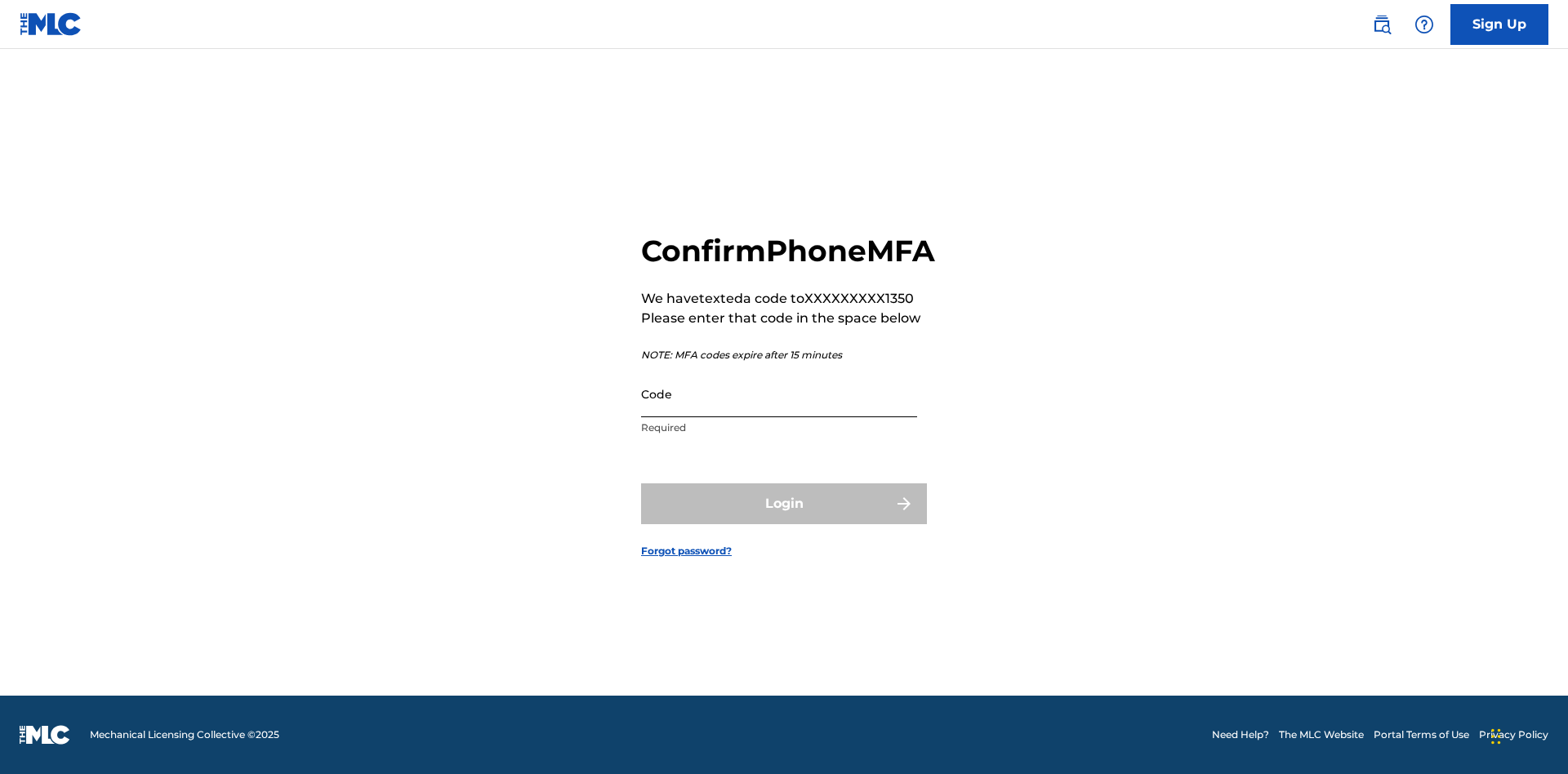
click at [779, 411] on input "Code" at bounding box center [778, 394] width 276 height 46
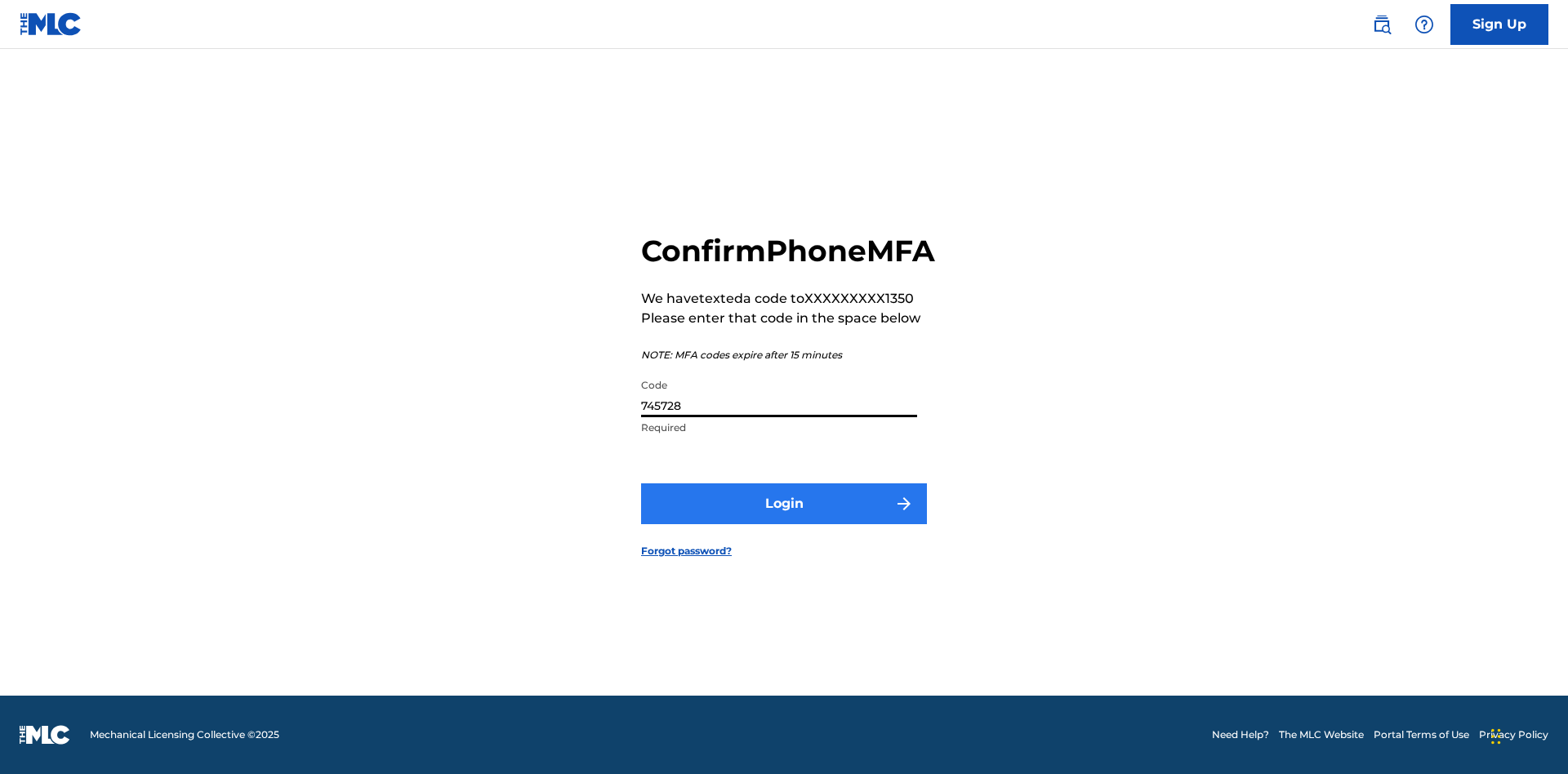
type input "745728"
click at [784, 522] on button "Login" at bounding box center [784, 504] width 286 height 41
